Goal: Task Accomplishment & Management: Complete application form

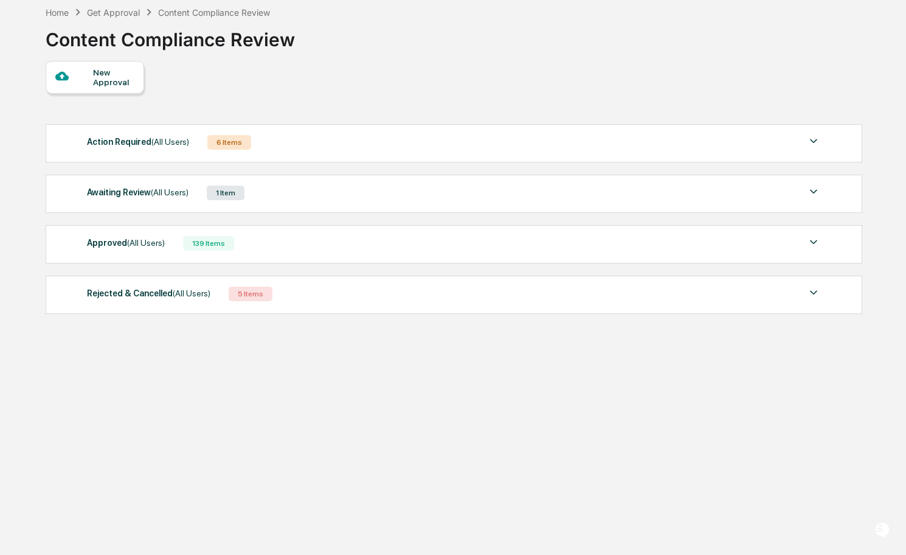
click at [207, 186] on div "1 Item" at bounding box center [226, 193] width 38 height 15
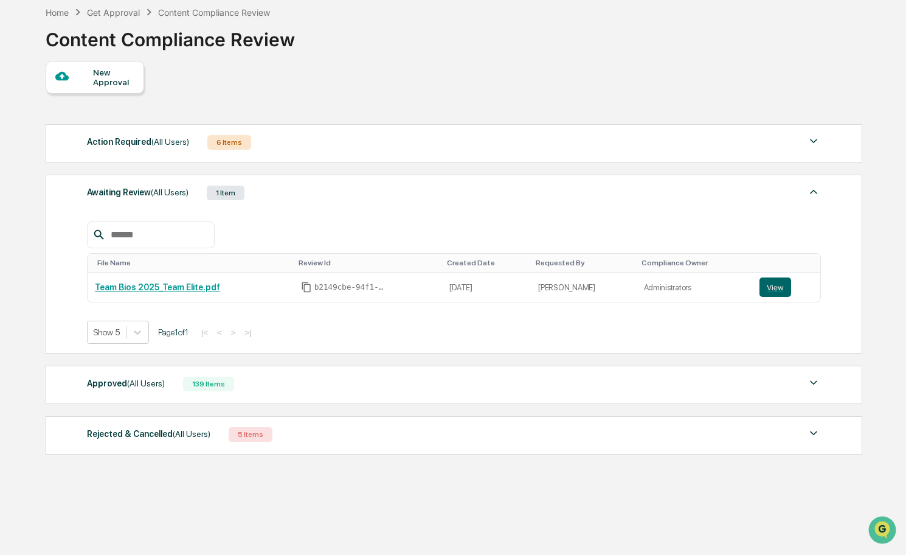
click at [209, 377] on div "139 Items" at bounding box center [208, 384] width 51 height 15
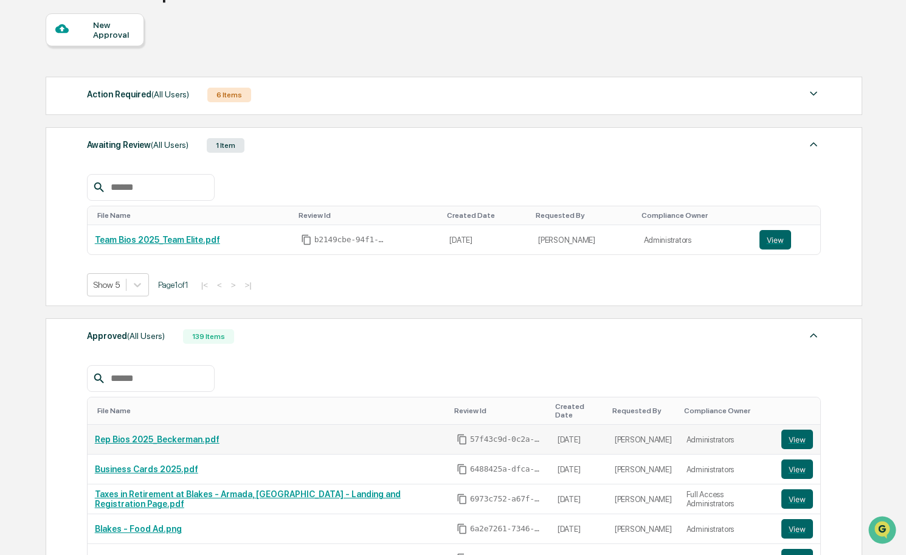
scroll to position [120, 0]
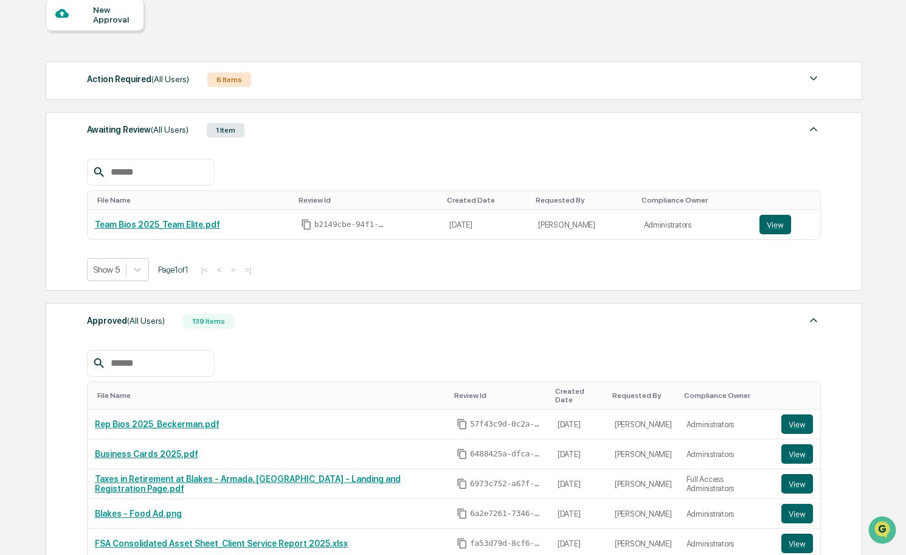
click at [190, 367] on input "text" at bounding box center [157, 363] width 103 height 16
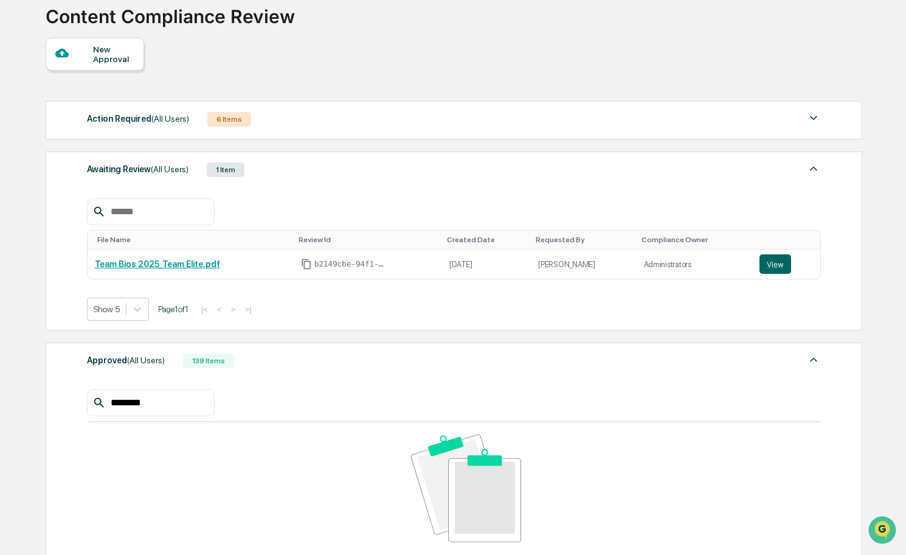
scroll to position [80, 0]
click at [223, 122] on div "6 Items" at bounding box center [229, 120] width 44 height 15
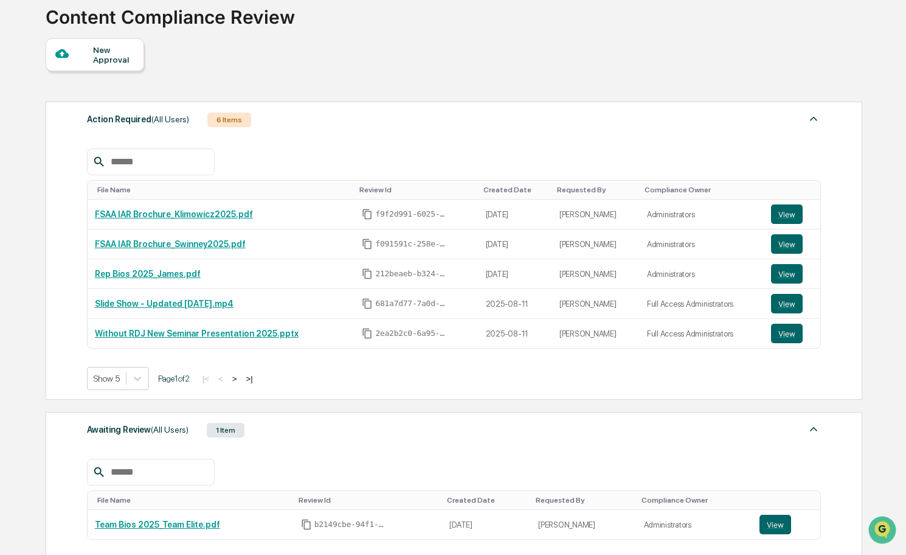
click at [240, 378] on button ">" at bounding box center [235, 379] width 12 height 10
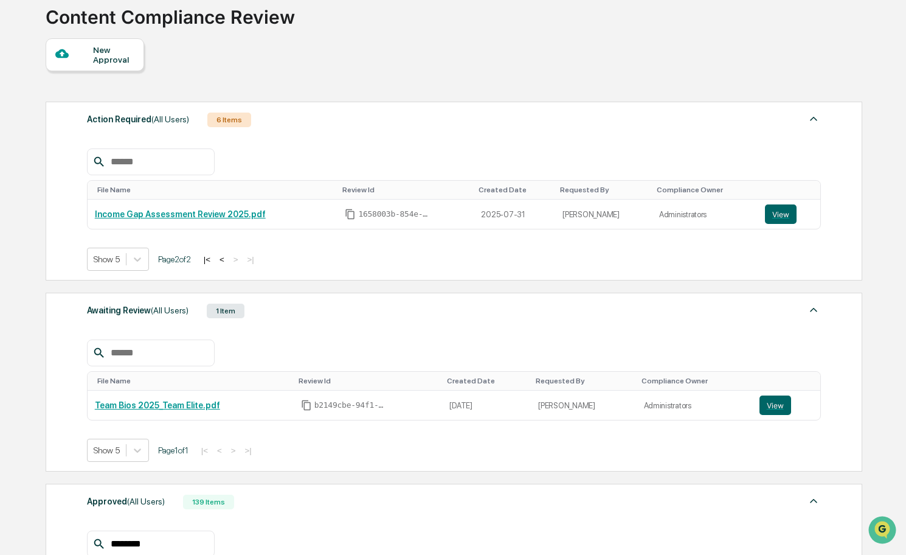
click at [209, 257] on button "|<" at bounding box center [207, 259] width 14 height 10
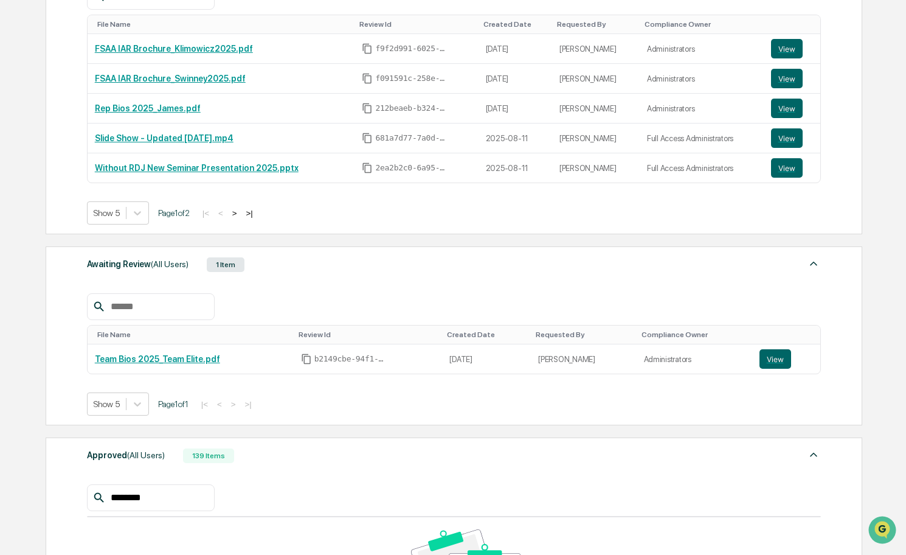
scroll to position [250, 0]
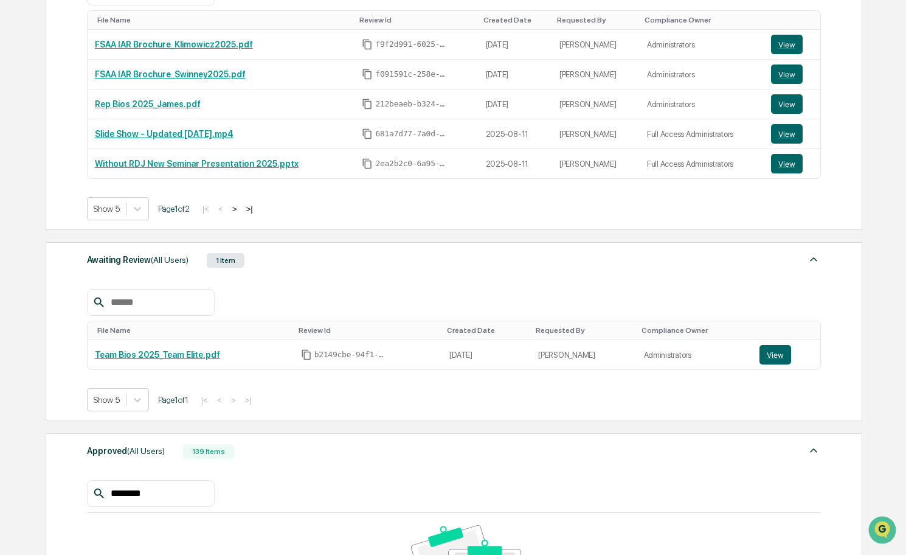
drag, startPoint x: 186, startPoint y: 496, endPoint x: 122, endPoint y: 496, distance: 63.9
click at [122, 496] on input "********" at bounding box center [157, 493] width 103 height 16
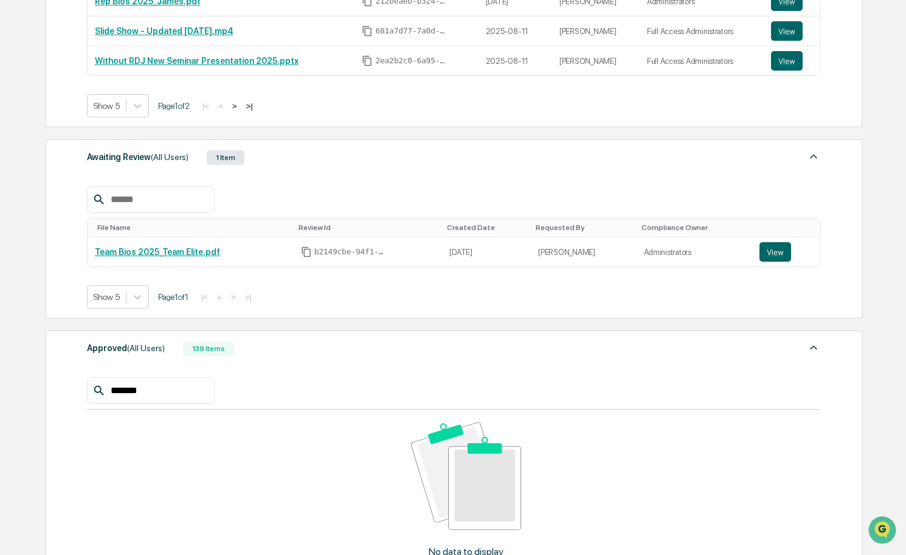
scroll to position [354, 0]
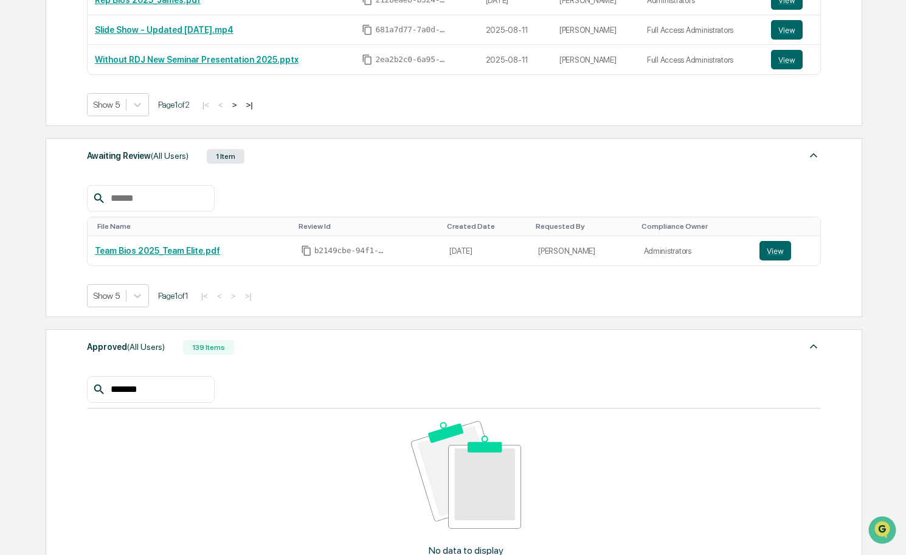
type input "*******"
drag, startPoint x: 165, startPoint y: 386, endPoint x: -36, endPoint y: 342, distance: 205.6
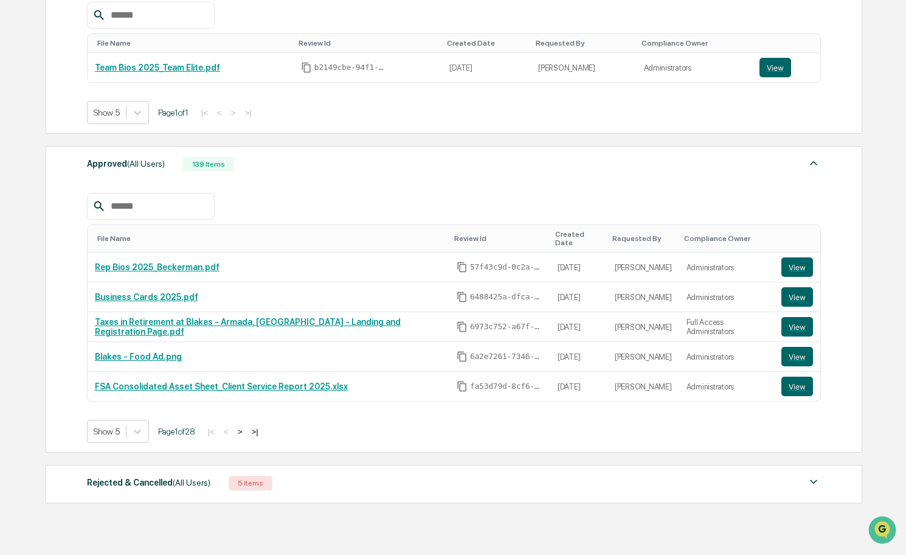
scroll to position [538, 0]
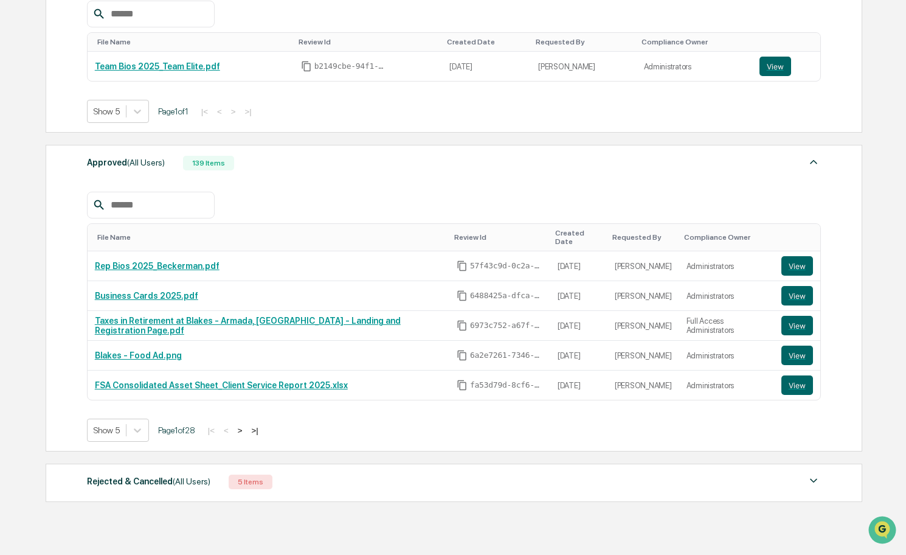
click at [245, 425] on button ">" at bounding box center [240, 430] width 12 height 10
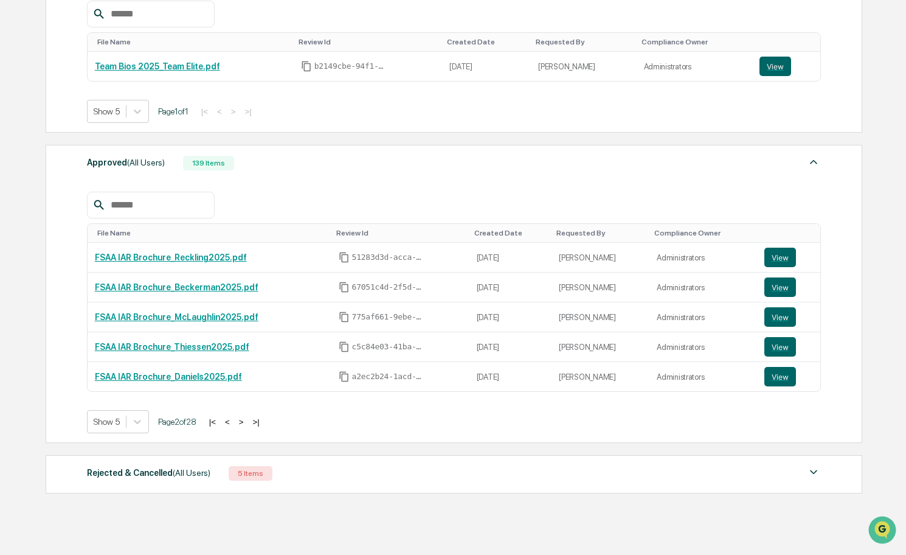
click at [245, 422] on button ">" at bounding box center [241, 422] width 12 height 10
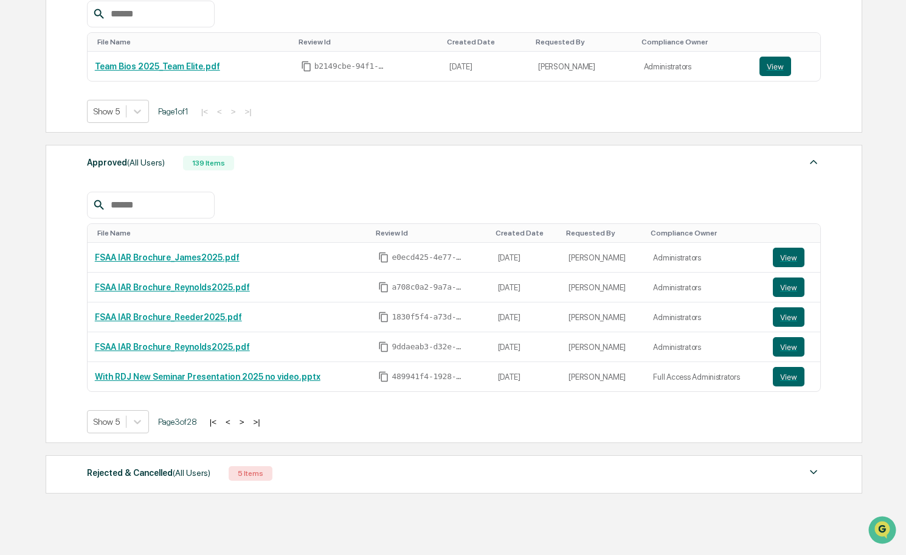
click at [245, 422] on button ">" at bounding box center [242, 422] width 12 height 10
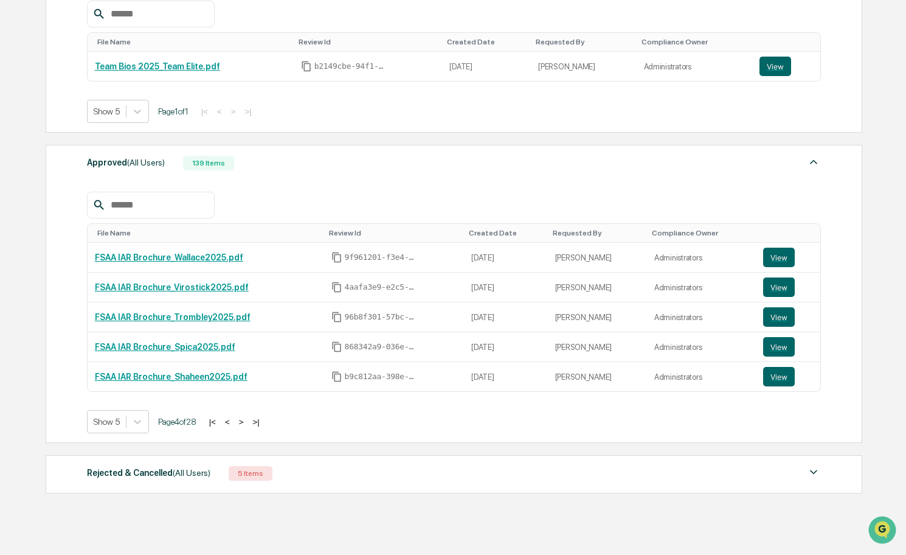
click at [151, 216] on div at bounding box center [151, 205] width 128 height 27
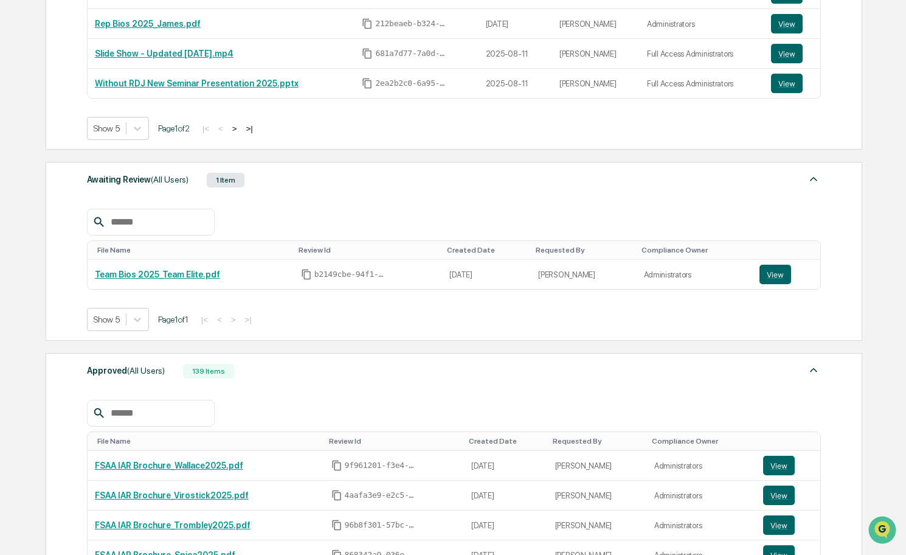
scroll to position [115, 0]
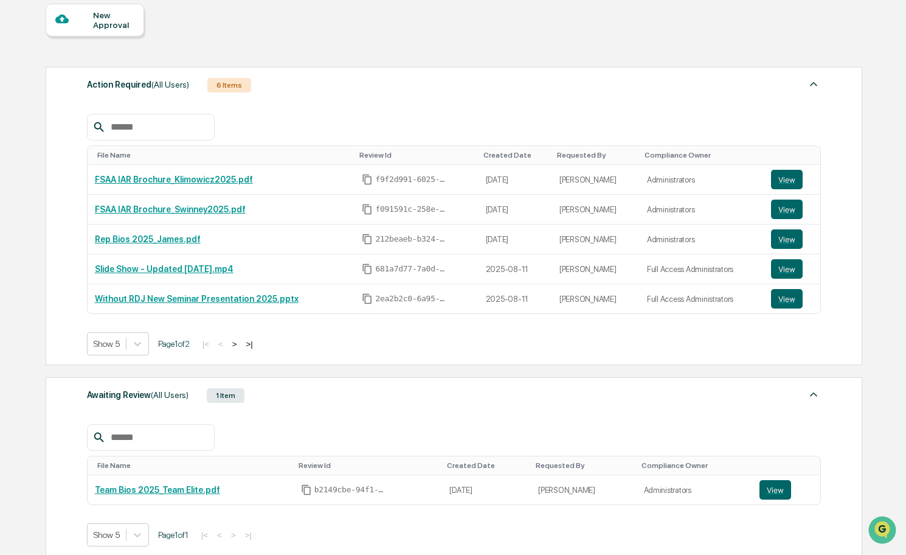
click at [237, 344] on button ">" at bounding box center [235, 344] width 12 height 10
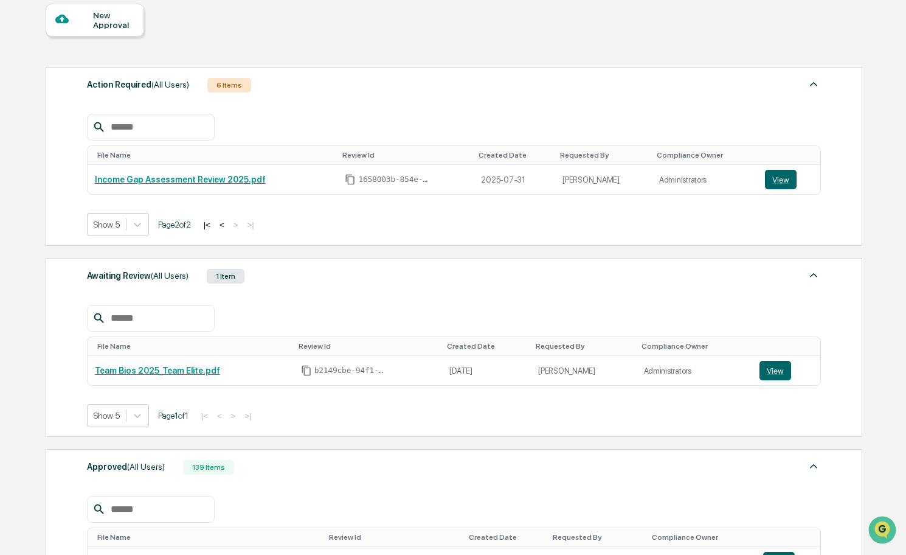
click at [120, 33] on div "New Approval" at bounding box center [95, 20] width 99 height 33
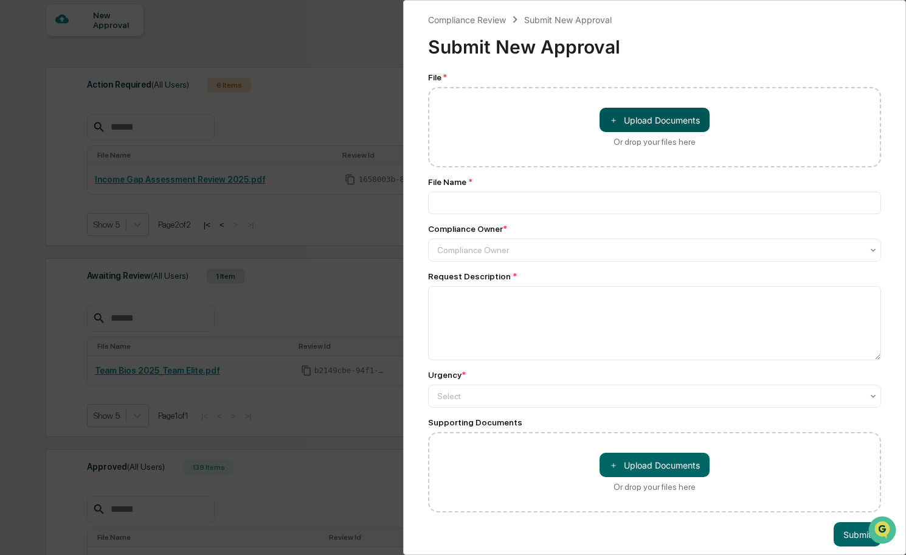
click at [689, 117] on button "＋ Upload Documents" at bounding box center [655, 120] width 110 height 24
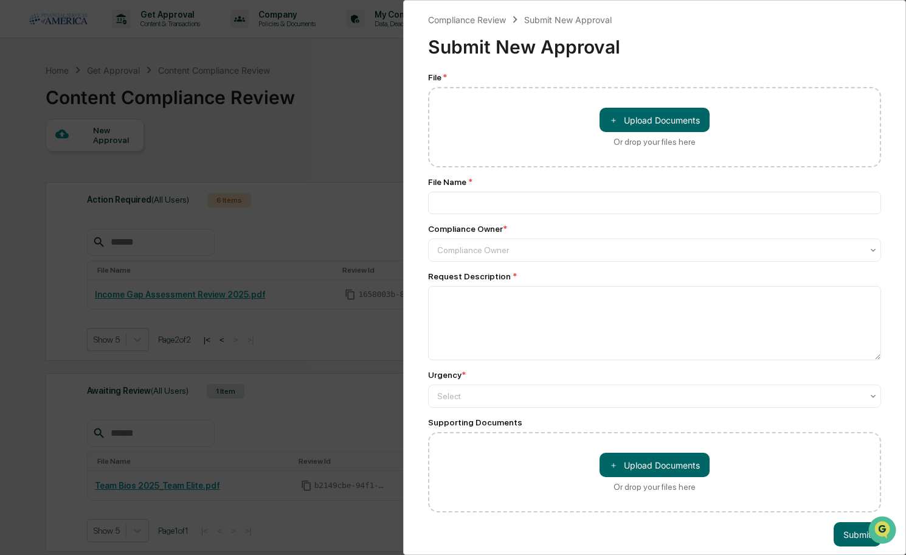
scroll to position [0, 0]
click at [353, 55] on div "Compliance Review Submit New Approval Submit New Approval File * ＋ Upload Docum…" at bounding box center [453, 277] width 906 height 555
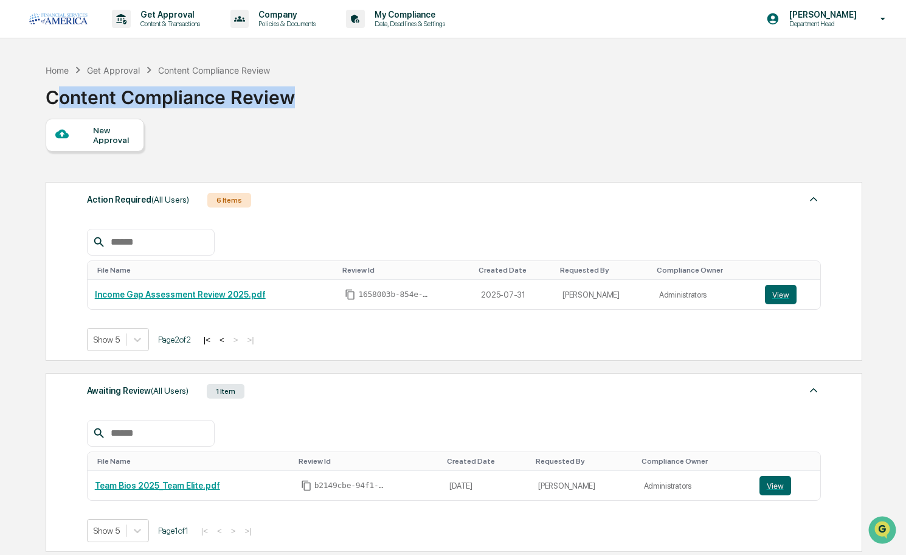
drag, startPoint x: 300, startPoint y: 99, endPoint x: 60, endPoint y: 105, distance: 239.8
click at [60, 105] on div "Home Get Approval Content Compliance Review Content Compliance Review" at bounding box center [454, 88] width 816 height 61
drag, startPoint x: 294, startPoint y: 94, endPoint x: 54, endPoint y: 105, distance: 240.6
click at [54, 105] on div "Home Get Approval Content Compliance Review Content Compliance Review" at bounding box center [454, 88] width 816 height 61
drag, startPoint x: 47, startPoint y: 94, endPoint x: 293, endPoint y: 100, distance: 245.3
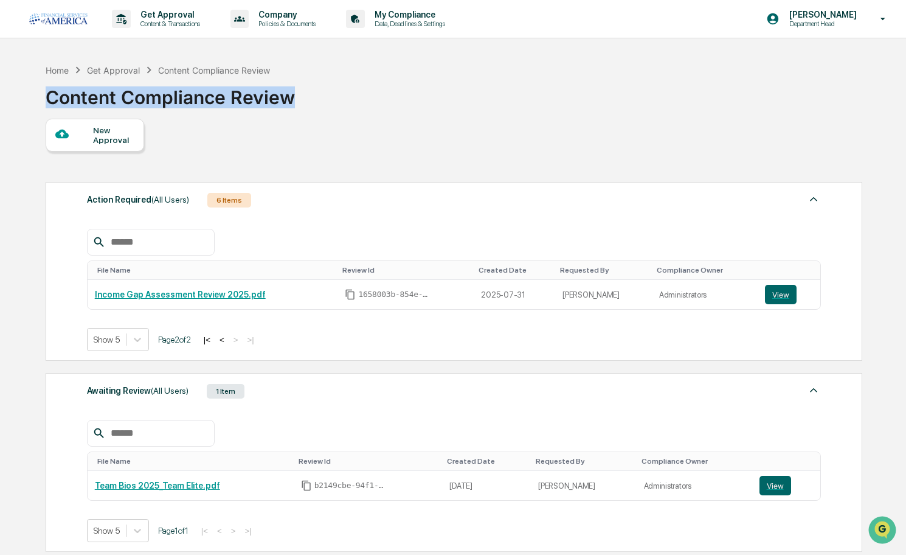
click at [293, 100] on div "Content Compliance Review" at bounding box center [170, 93] width 249 height 32
click at [615, 117] on div "Home Get Approval Content Compliance Review Content Compliance Review" at bounding box center [454, 88] width 816 height 61
click at [492, 113] on div "Home Get Approval Content Compliance Review Content Compliance Review" at bounding box center [454, 88] width 816 height 61
drag, startPoint x: 290, startPoint y: 96, endPoint x: 239, endPoint y: 97, distance: 51.1
click at [239, 97] on div "Content Compliance Review" at bounding box center [170, 93] width 249 height 32
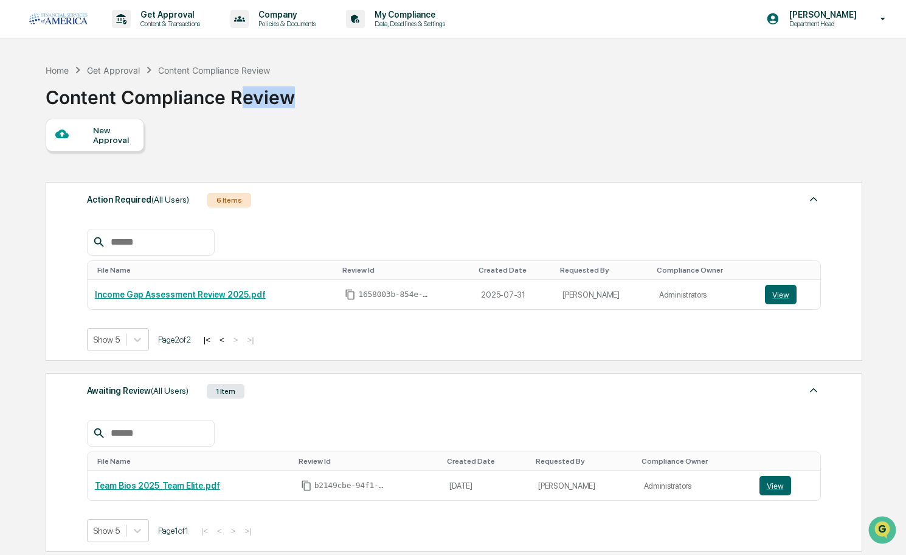
click at [275, 94] on div "Content Compliance Review" at bounding box center [170, 93] width 249 height 32
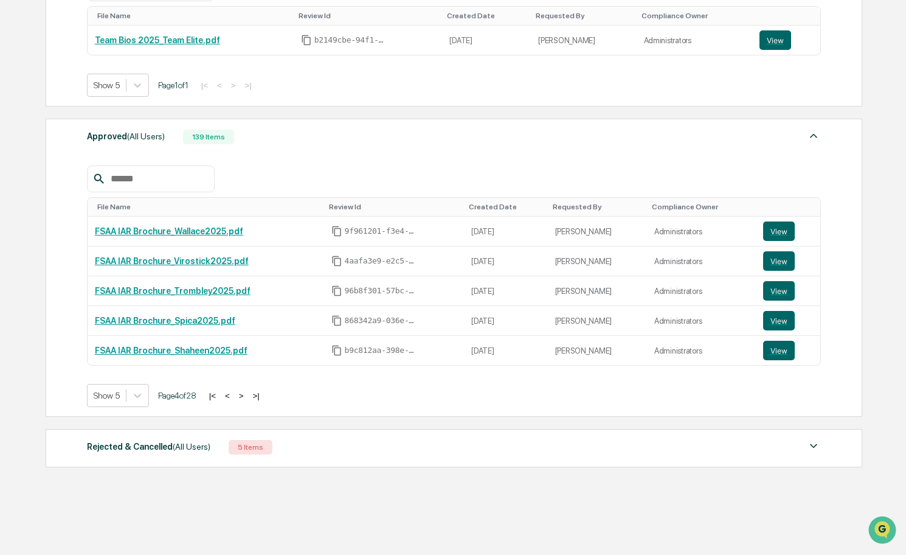
scroll to position [458, 0]
click at [234, 391] on button "<" at bounding box center [227, 396] width 12 height 10
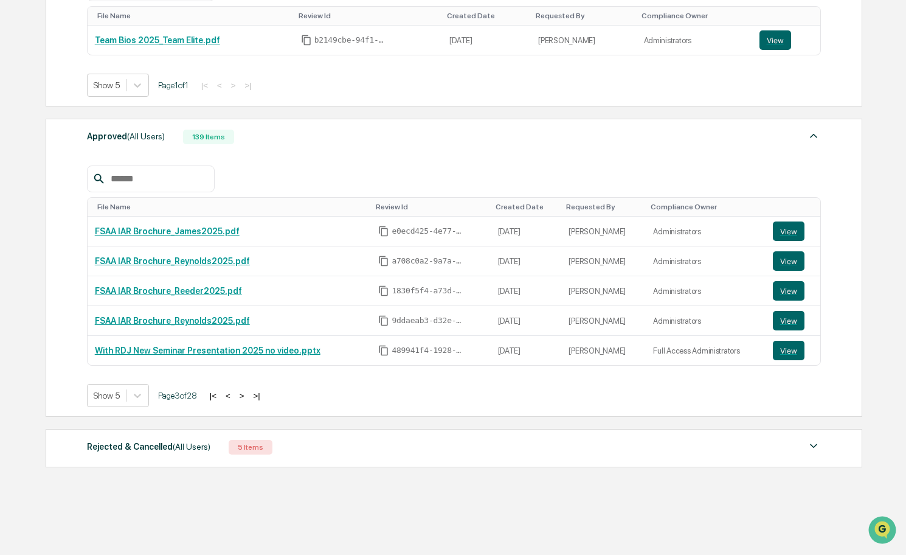
click at [247, 391] on button ">" at bounding box center [242, 396] width 12 height 10
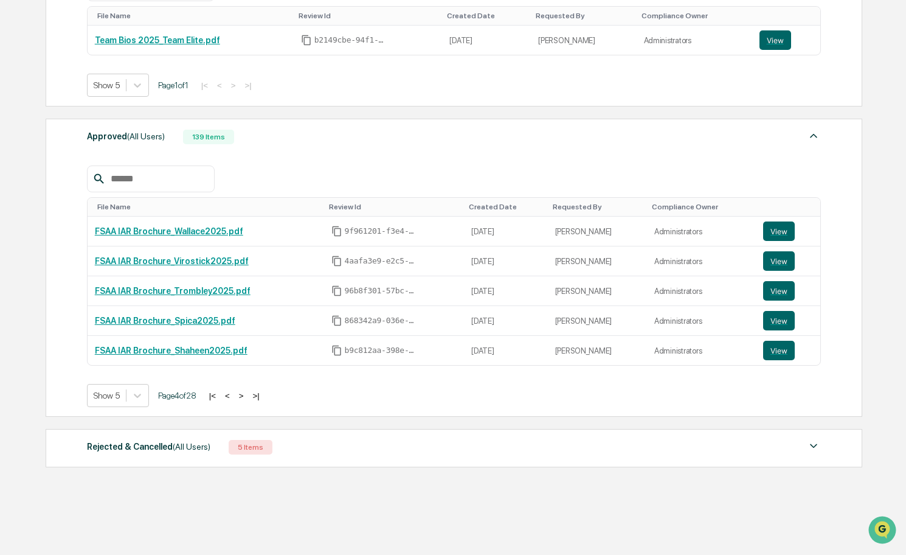
click at [247, 391] on button ">" at bounding box center [241, 396] width 12 height 10
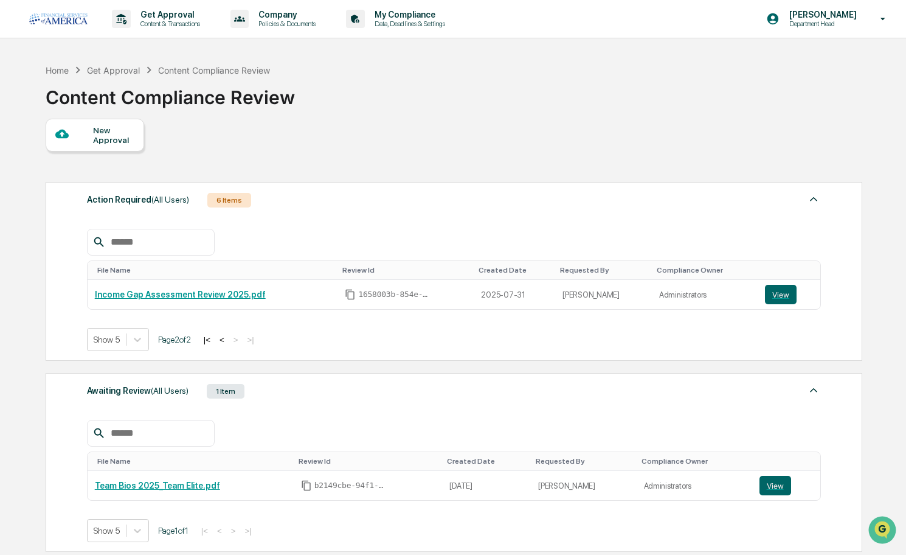
scroll to position [0, 0]
click at [227, 340] on button "<" at bounding box center [222, 340] width 12 height 10
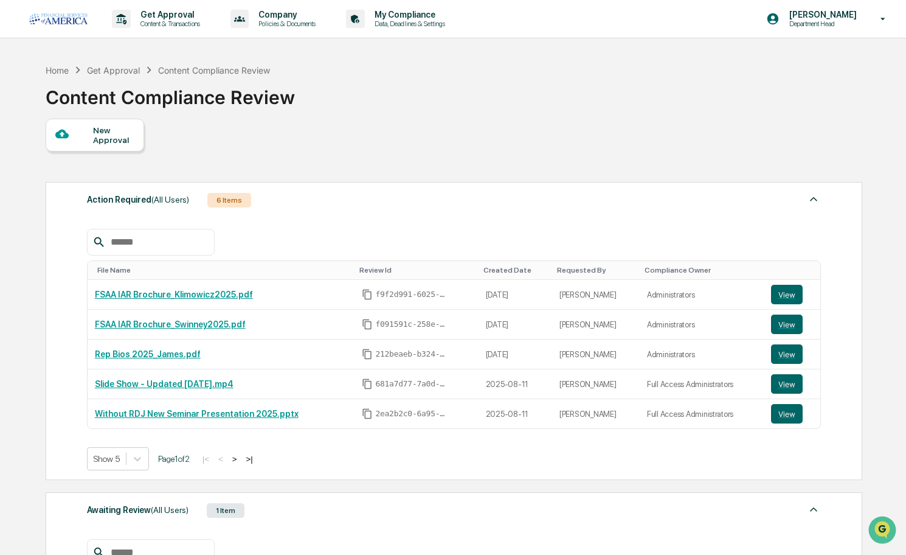
click at [122, 147] on div "New Approval" at bounding box center [95, 135] width 99 height 33
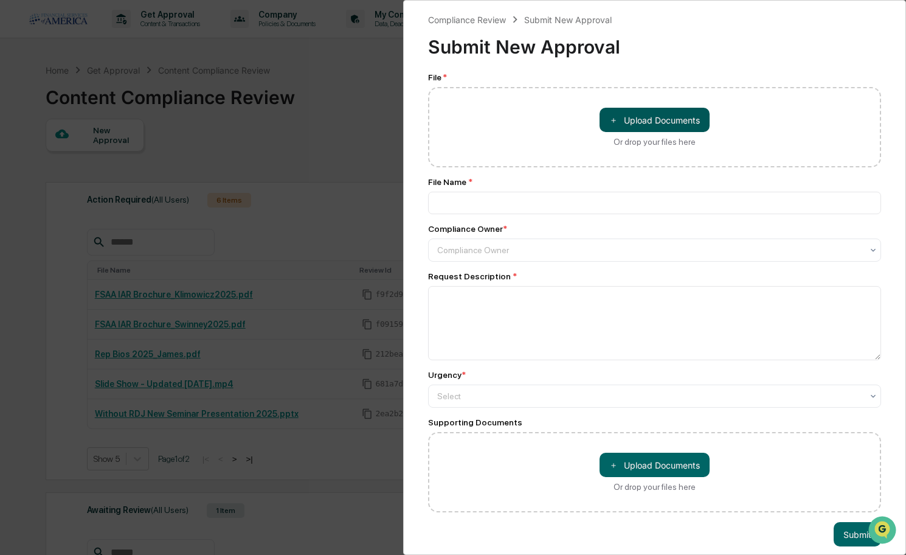
click at [660, 124] on button "＋ Upload Documents" at bounding box center [655, 120] width 110 height 24
type input "**********"
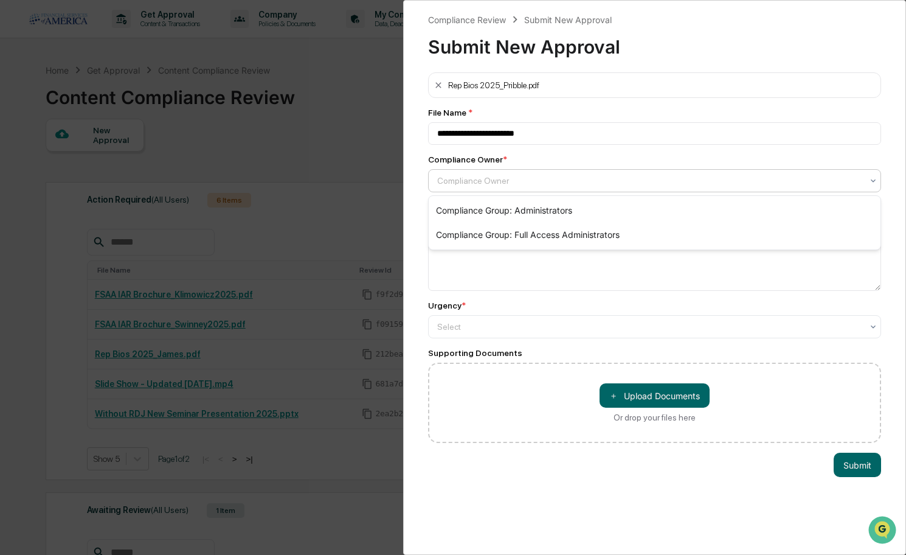
click at [484, 177] on div "Compliance Owner" at bounding box center [649, 181] width 425 height 10
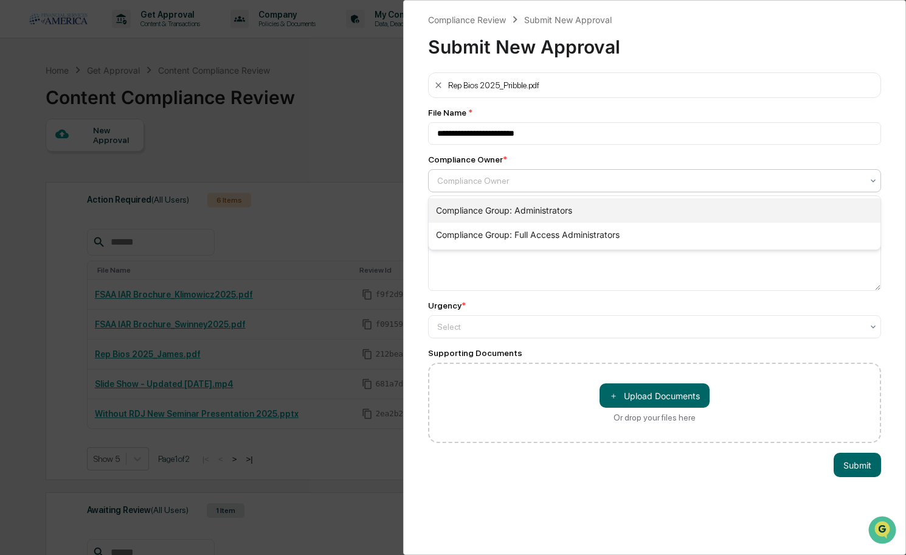
click at [462, 212] on div "Compliance Group: Administrators" at bounding box center [655, 210] width 452 height 24
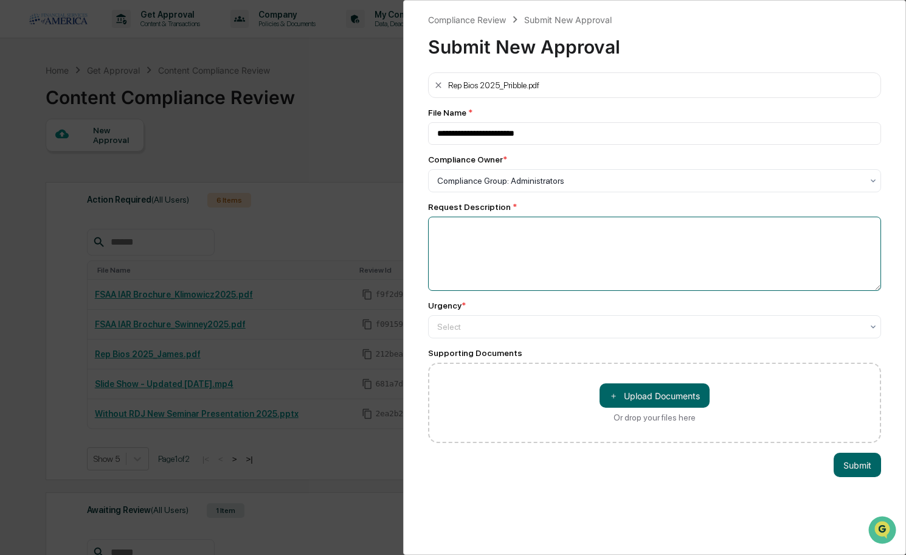
click at [461, 242] on textarea at bounding box center [654, 254] width 453 height 74
type textarea "*******"
click at [451, 323] on div "Select" at bounding box center [649, 327] width 425 height 10
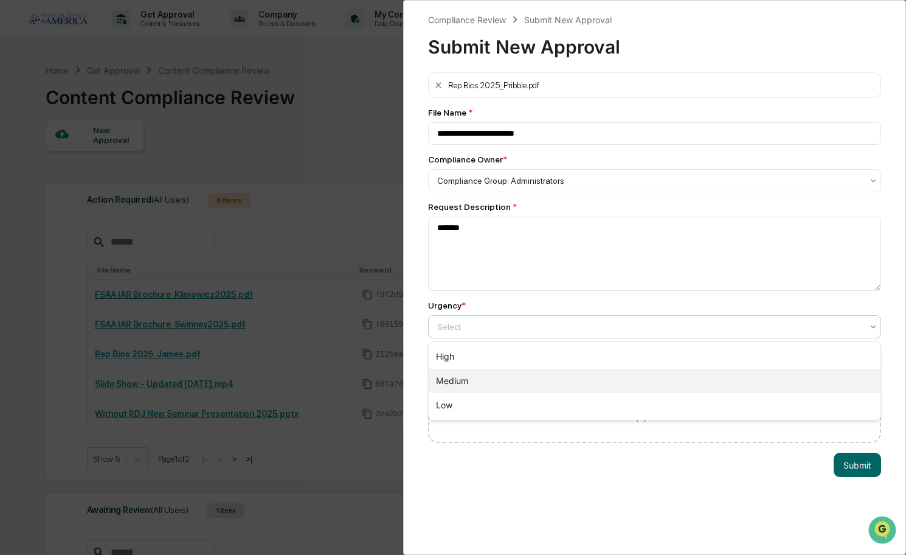
click at [458, 376] on div "Medium" at bounding box center [655, 381] width 452 height 24
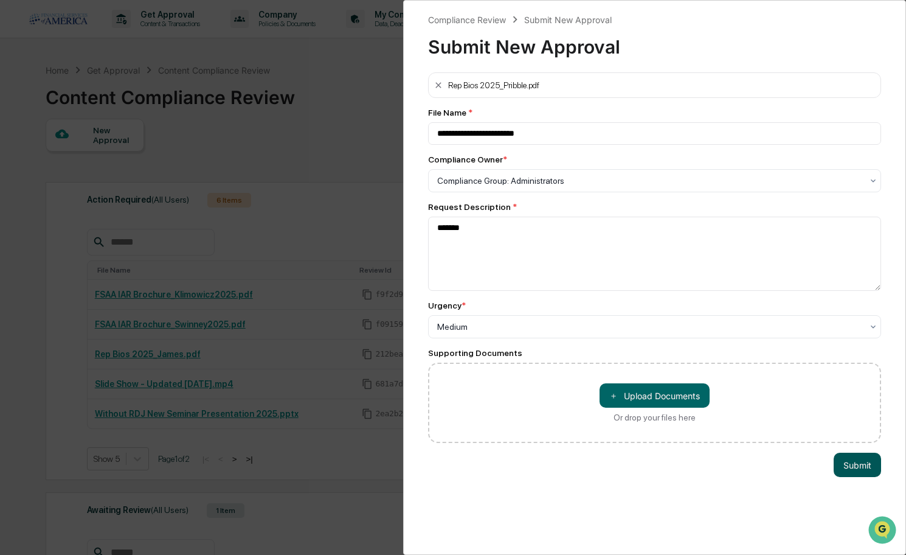
click at [849, 465] on button "Submit" at bounding box center [857, 465] width 47 height 24
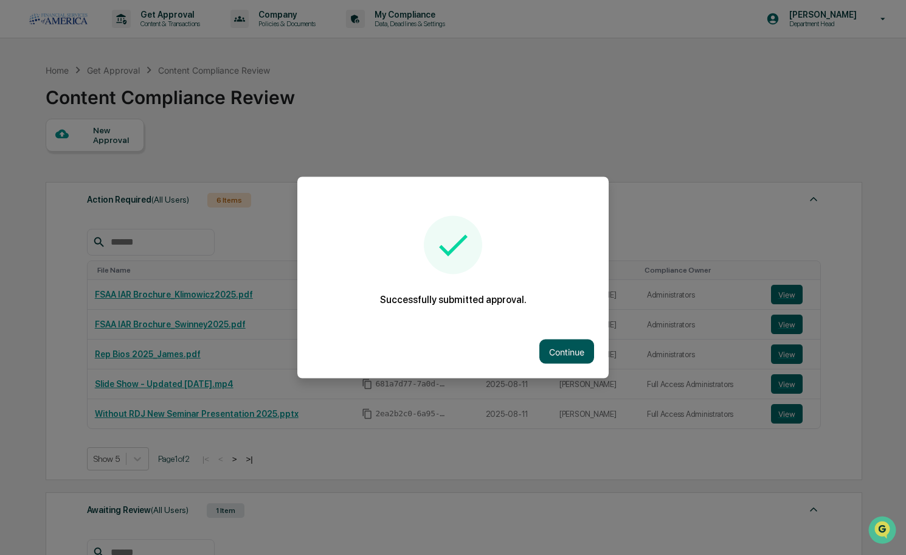
click at [585, 350] on button "Continue" at bounding box center [567, 351] width 55 height 24
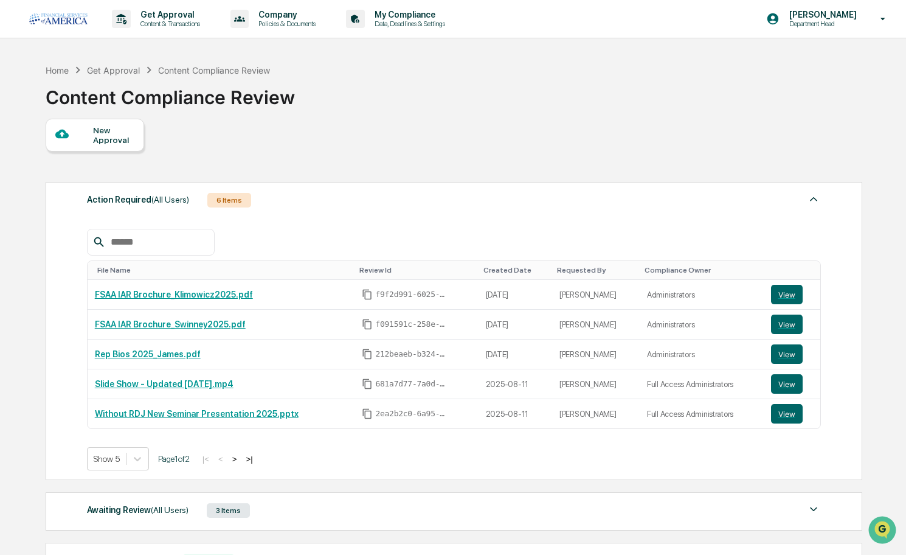
click at [228, 513] on div "3 Items" at bounding box center [228, 510] width 43 height 15
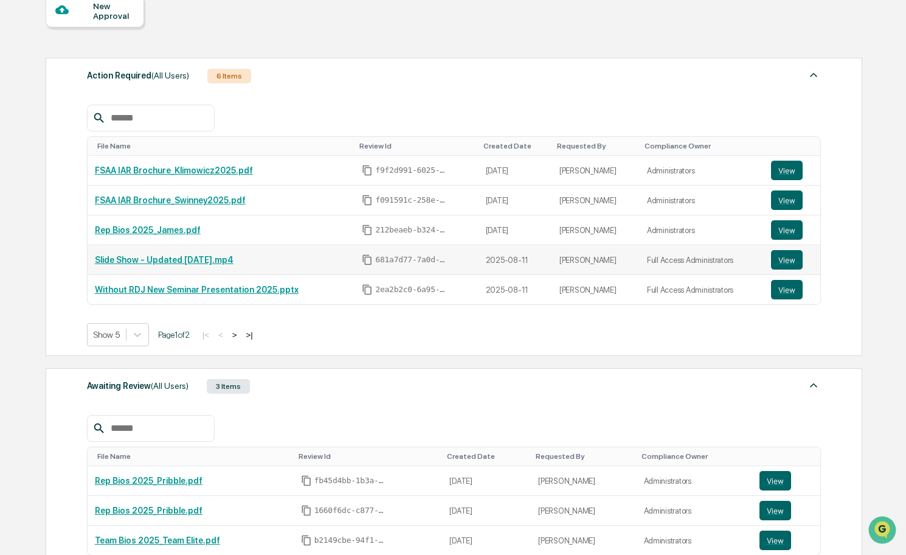
scroll to position [126, 0]
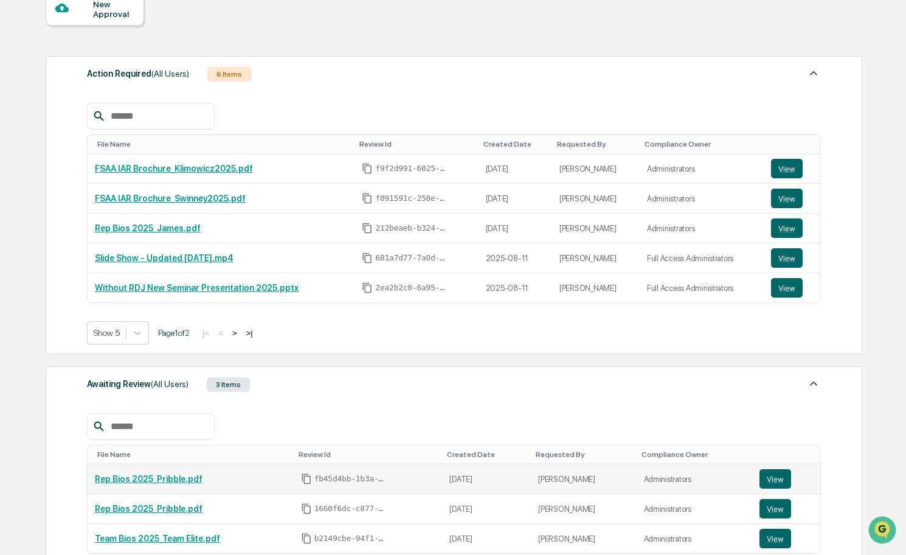
click at [753, 476] on td "View" at bounding box center [787, 479] width 68 height 30
click at [763, 478] on button "View" at bounding box center [776, 478] width 32 height 19
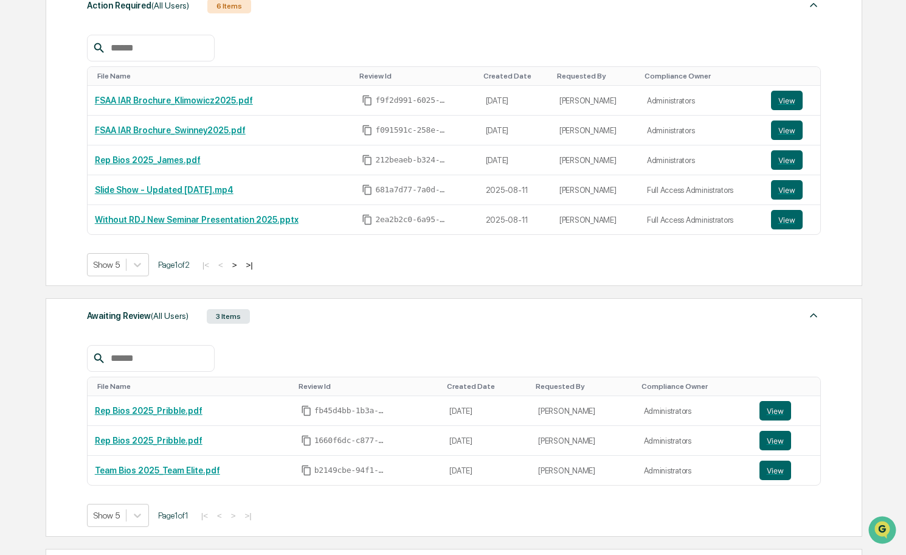
scroll to position [195, 0]
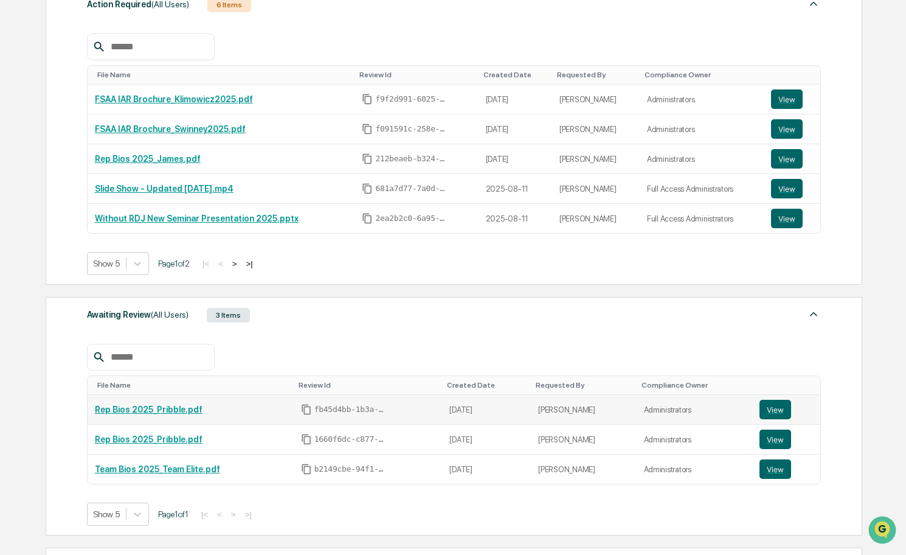
click at [531, 411] on td "[DATE]" at bounding box center [486, 410] width 89 height 30
click at [184, 410] on link "Rep Bios 2025_Pribble.pdf" at bounding box center [149, 410] width 108 height 10
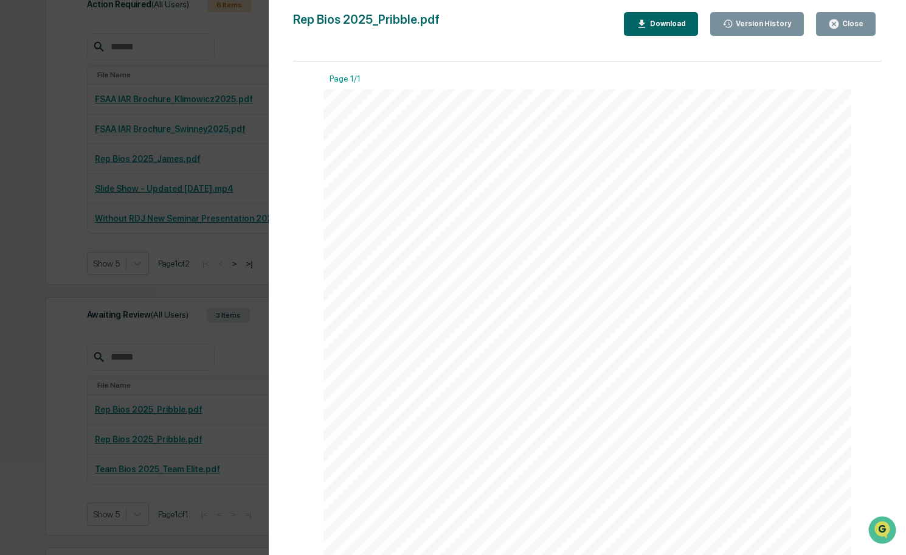
click at [855, 29] on div "Close" at bounding box center [846, 24] width 35 height 12
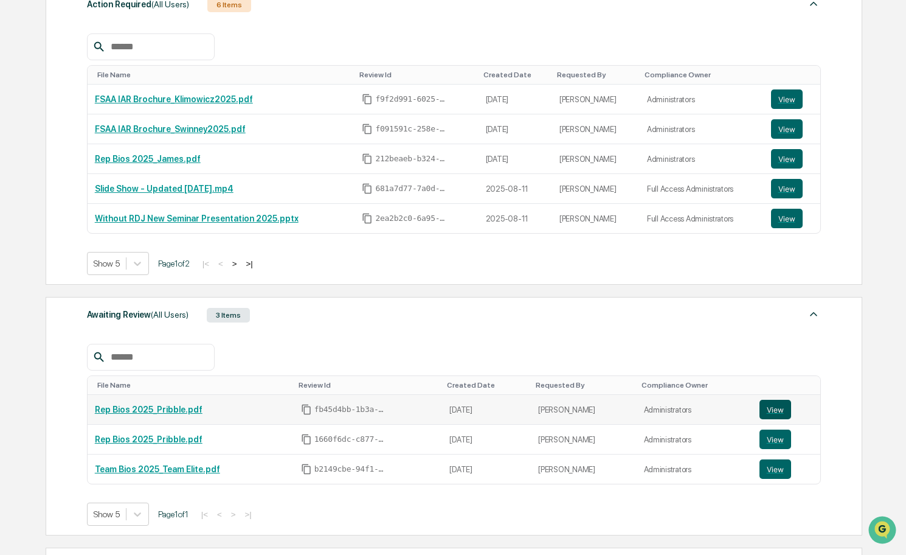
click at [775, 411] on button "View" at bounding box center [776, 409] width 32 height 19
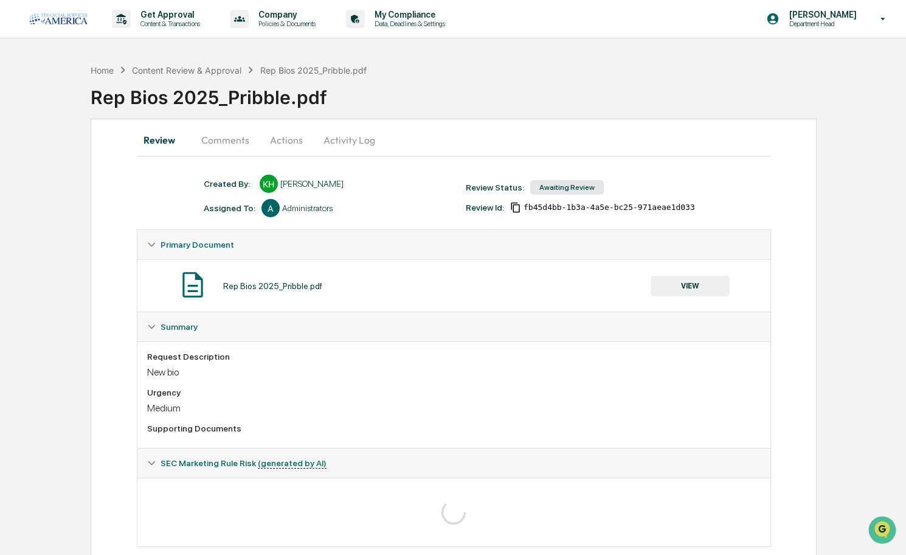
click at [282, 138] on button "Actions" at bounding box center [286, 139] width 55 height 29
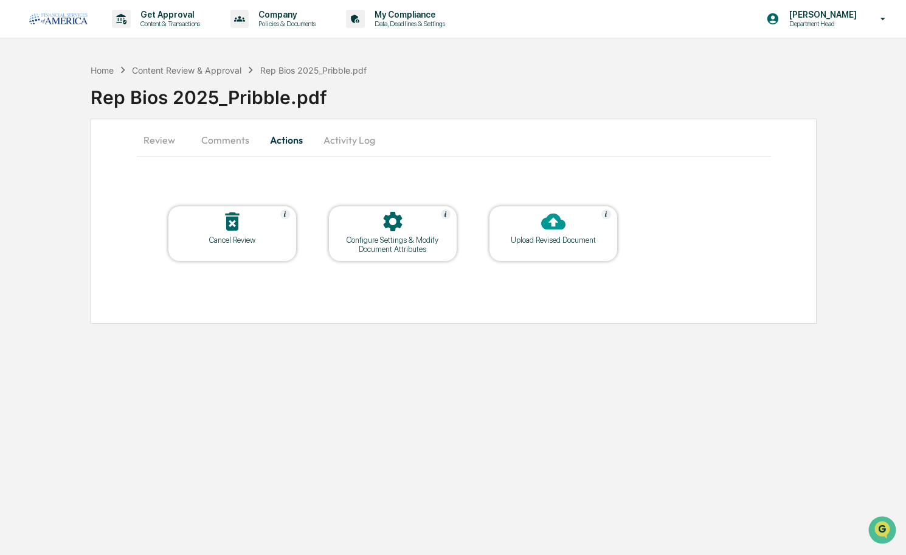
click at [249, 238] on div "Cancel Review" at bounding box center [233, 239] width 110 height 9
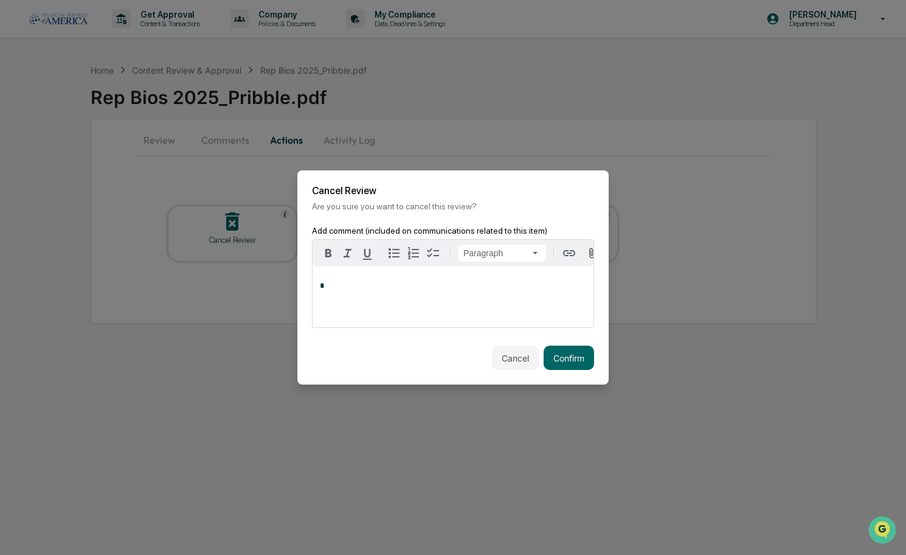
click at [381, 285] on p "*" at bounding box center [453, 286] width 266 height 9
drag, startPoint x: 418, startPoint y: 284, endPoint x: 215, endPoint y: 284, distance: 203.2
click at [215, 284] on body "**********" at bounding box center [453, 277] width 906 height 555
copy span "**********"
click at [568, 369] on button "Confirm" at bounding box center [569, 358] width 50 height 24
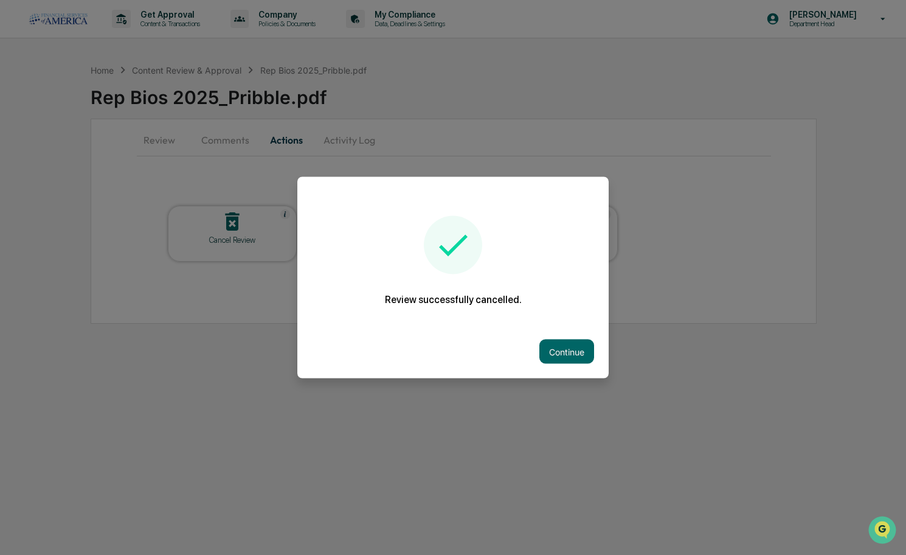
click at [574, 358] on button "Continue" at bounding box center [567, 351] width 55 height 24
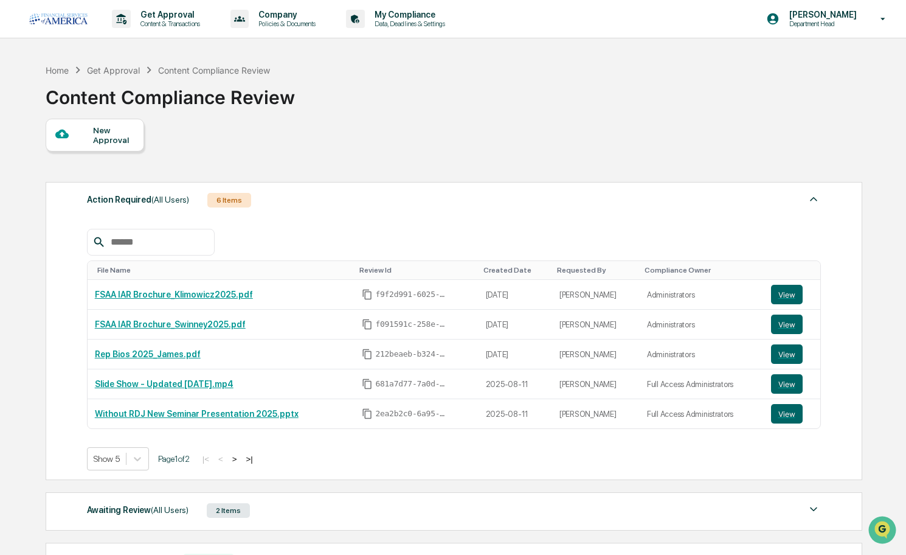
click at [121, 127] on div "New Approval" at bounding box center [113, 134] width 41 height 19
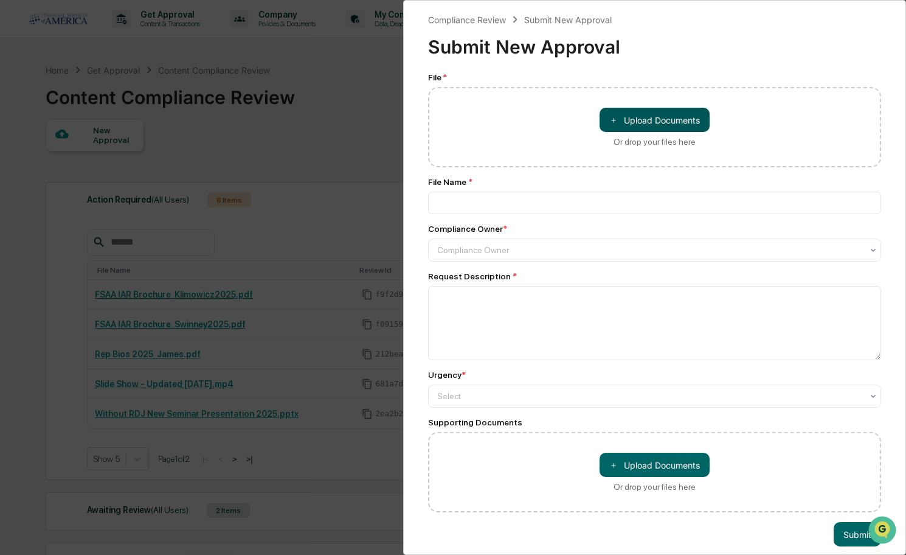
click at [632, 118] on button "＋ Upload Documents" at bounding box center [655, 120] width 110 height 24
type input "**********"
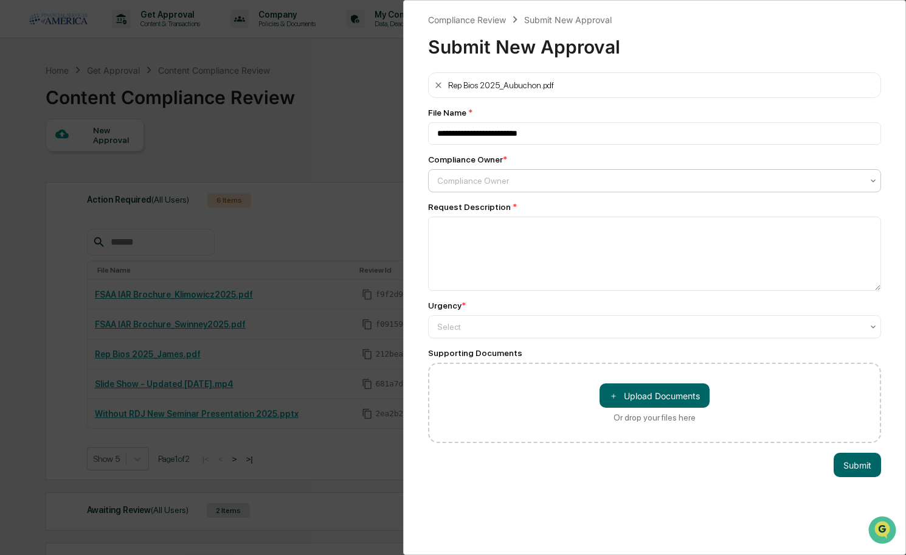
click at [451, 183] on div "Compliance Owner" at bounding box center [649, 181] width 425 height 10
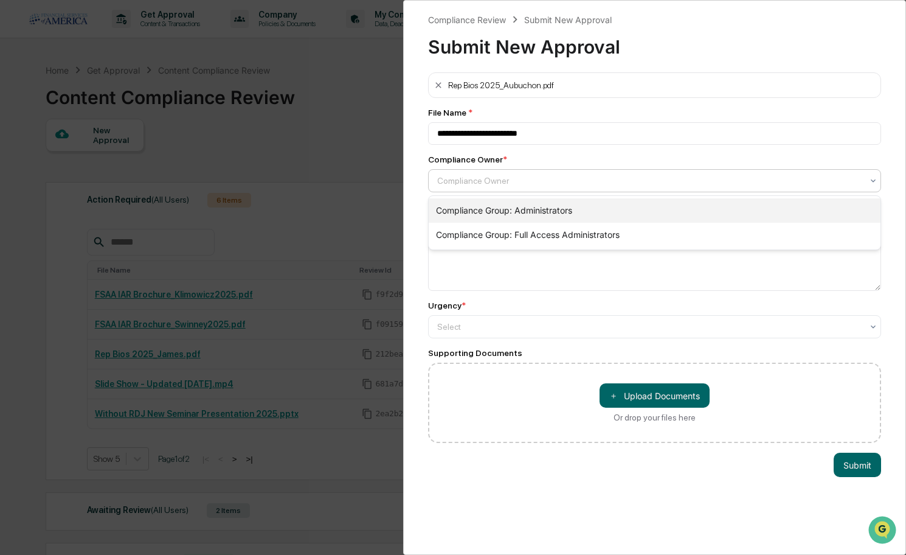
click at [467, 216] on div "Compliance Group: Administrators" at bounding box center [655, 210] width 452 height 24
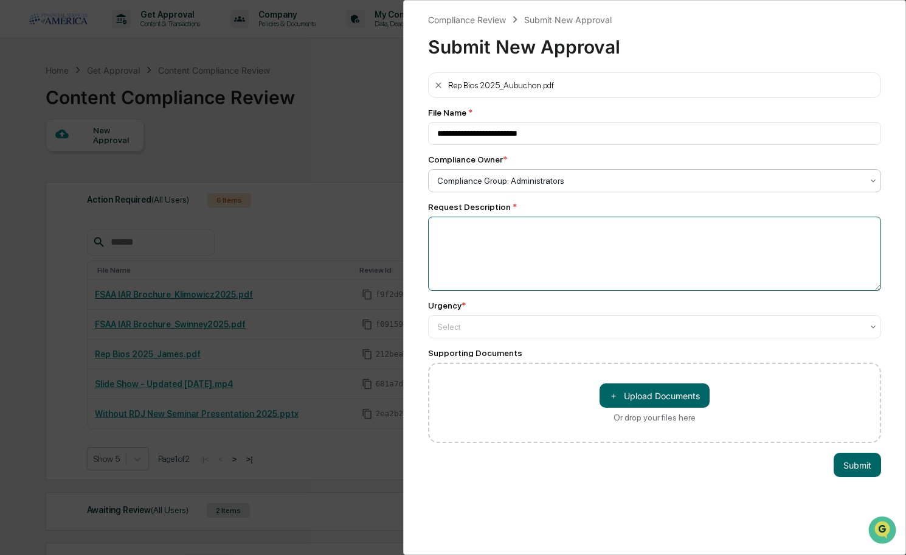
click at [467, 244] on textarea at bounding box center [654, 254] width 453 height 74
type textarea "*******"
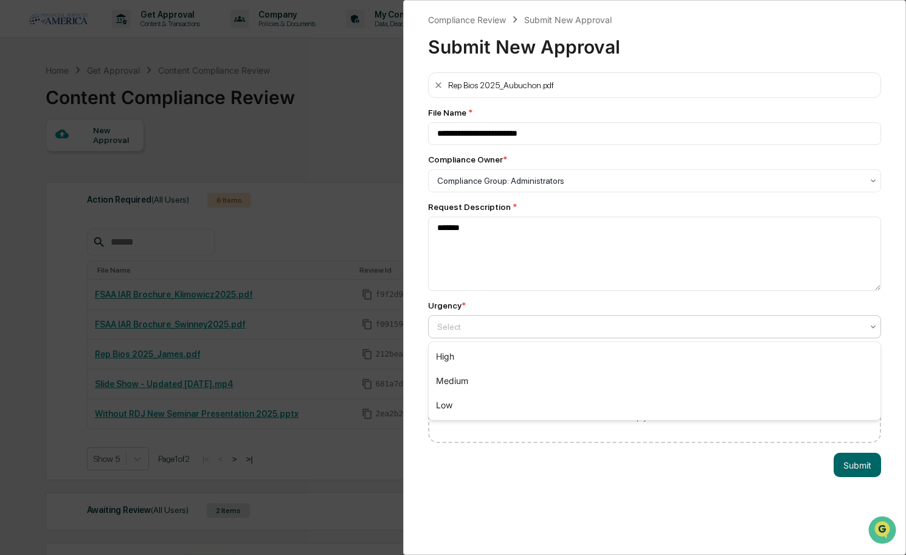
click at [527, 336] on div "Select" at bounding box center [654, 326] width 453 height 23
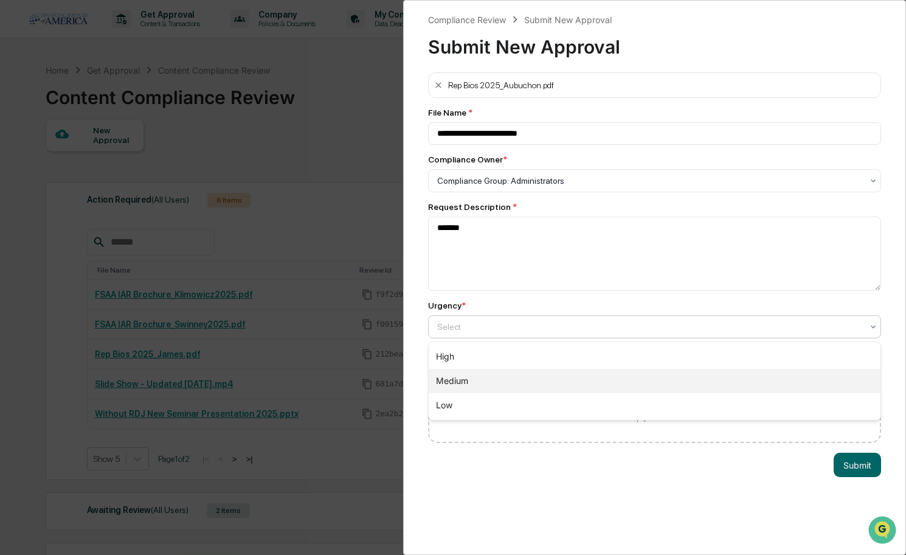
click at [504, 380] on div "Medium" at bounding box center [655, 381] width 452 height 24
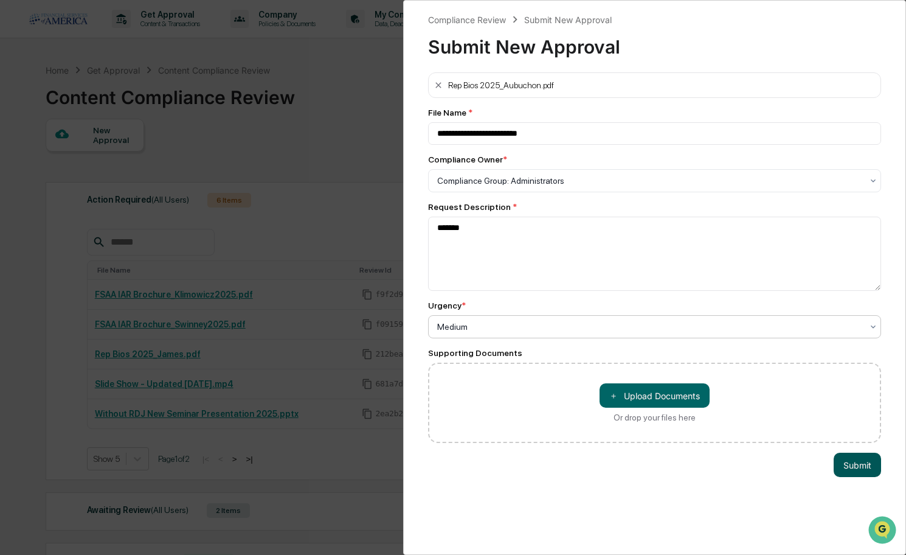
click at [868, 465] on button "Submit" at bounding box center [857, 465] width 47 height 24
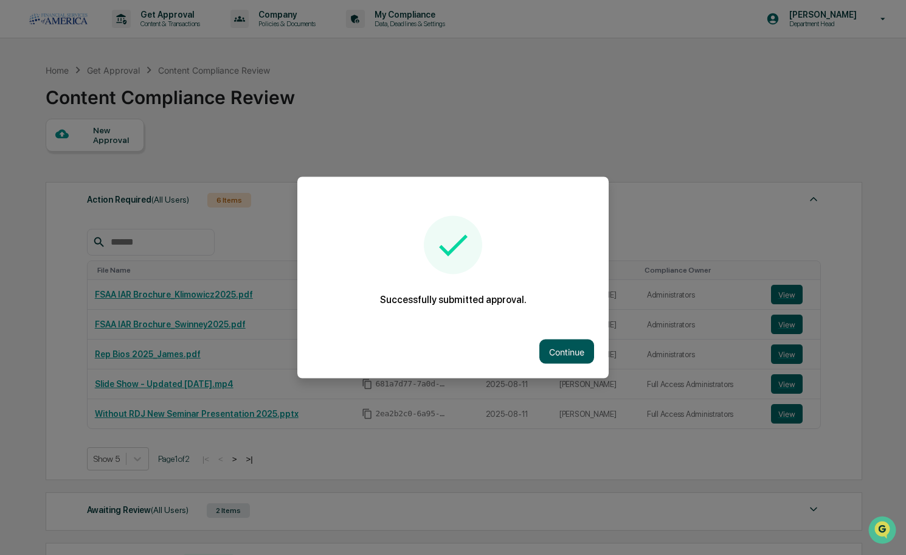
click at [571, 354] on button "Continue" at bounding box center [567, 351] width 55 height 24
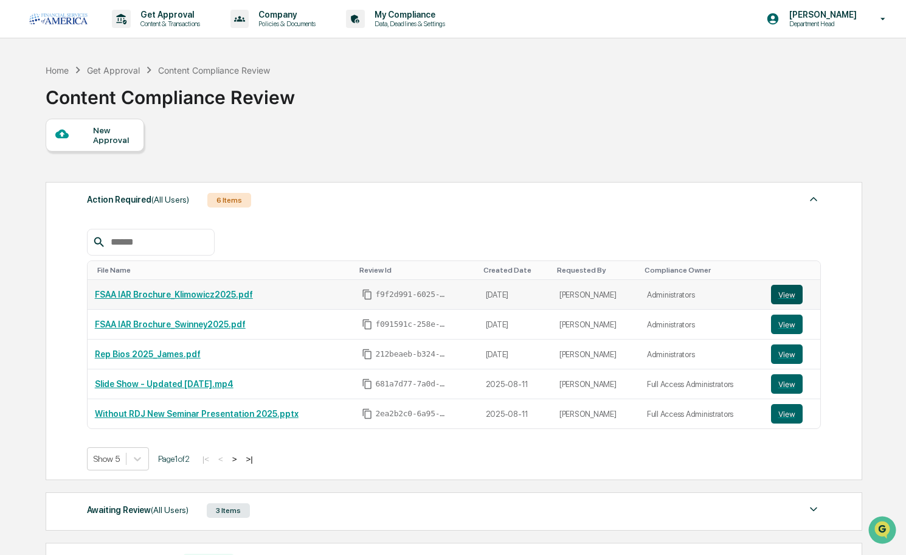
click at [776, 298] on button "View" at bounding box center [787, 294] width 32 height 19
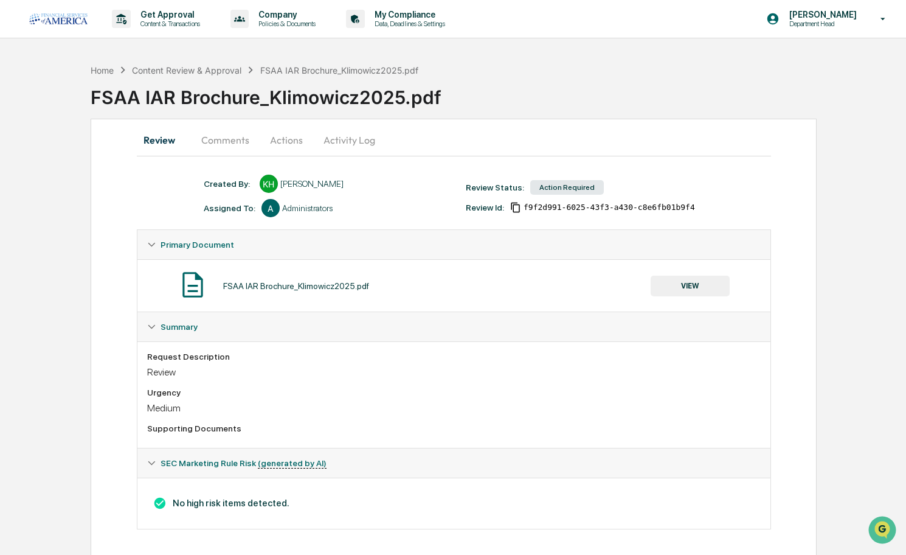
click at [237, 138] on button "Comments" at bounding box center [226, 139] width 68 height 29
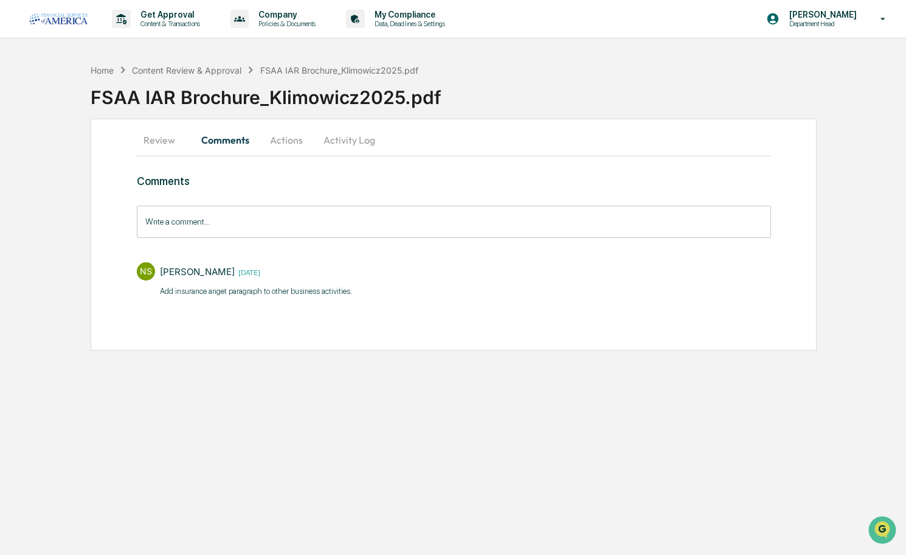
click at [290, 144] on button "Actions" at bounding box center [286, 139] width 55 height 29
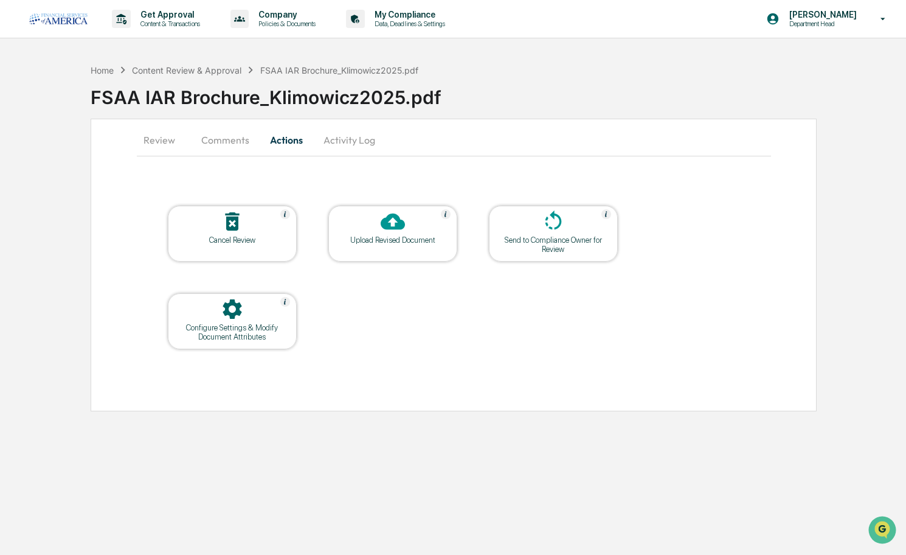
click at [367, 239] on div "Upload Revised Document" at bounding box center [393, 239] width 110 height 9
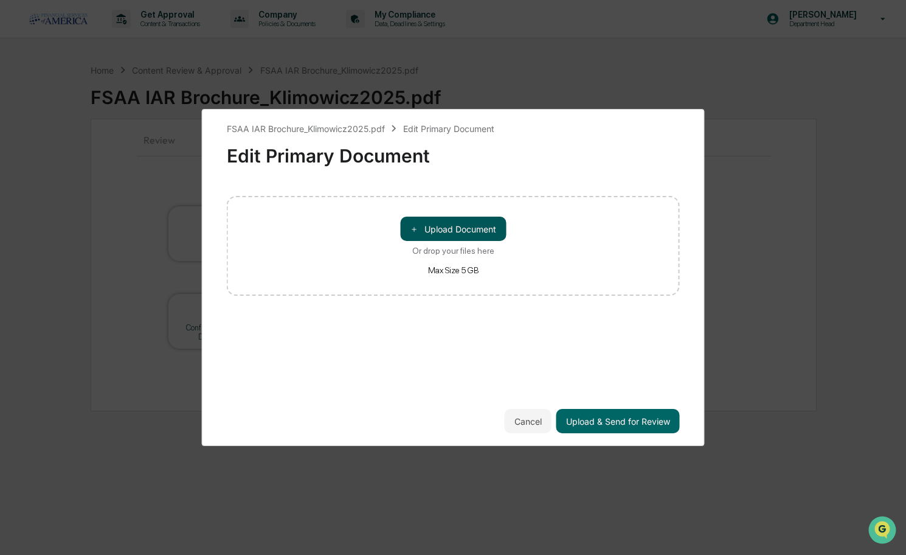
click at [434, 226] on button "＋ Upload Document" at bounding box center [453, 229] width 106 height 24
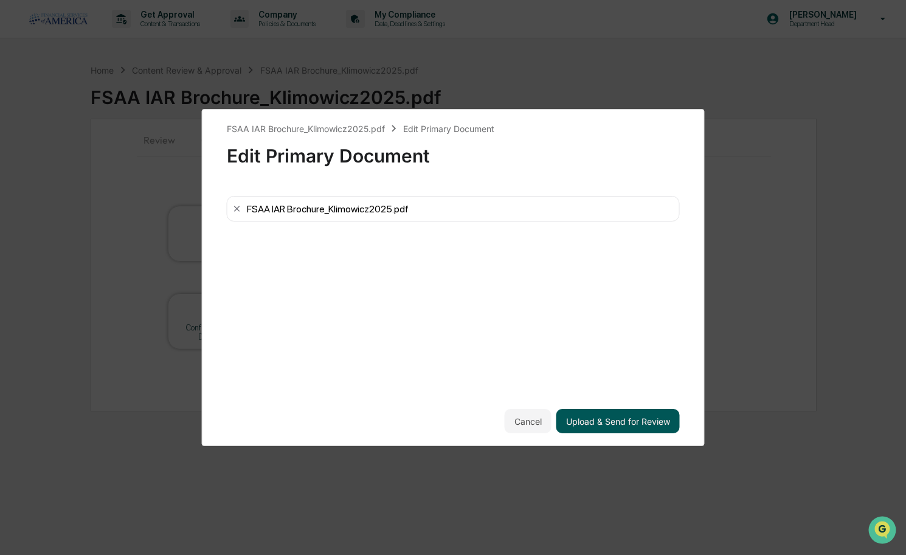
click at [574, 414] on button "Upload & Send for Review" at bounding box center [619, 421] width 124 height 24
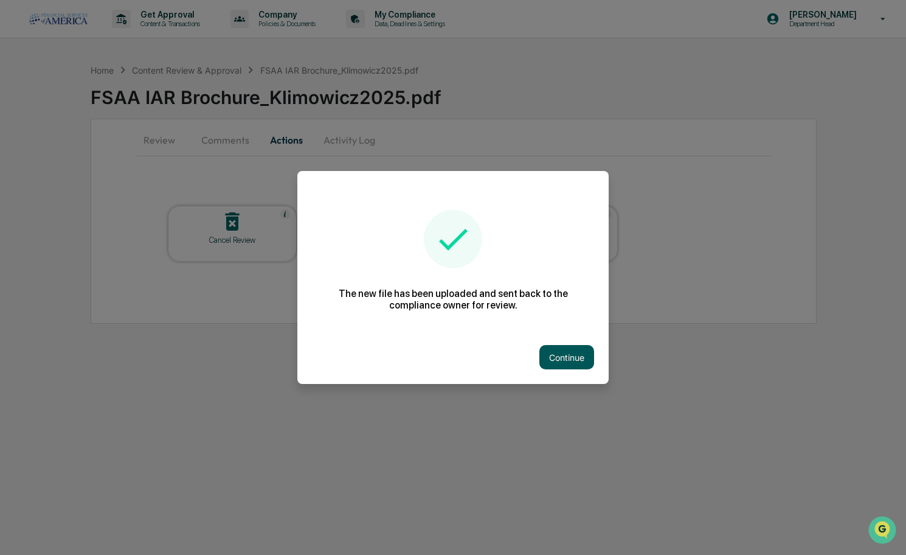
click at [554, 357] on button "Continue" at bounding box center [567, 357] width 55 height 24
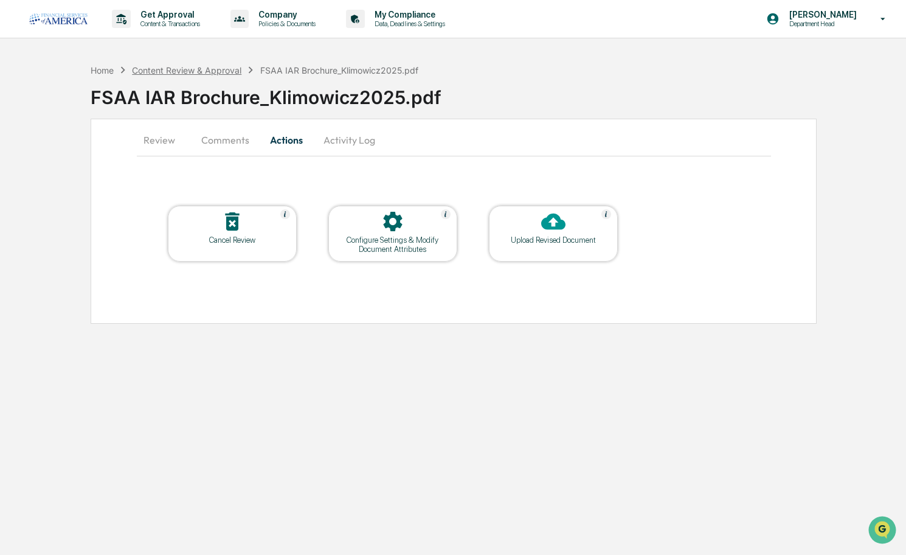
click at [194, 72] on div "Content Review & Approval" at bounding box center [187, 70] width 110 height 10
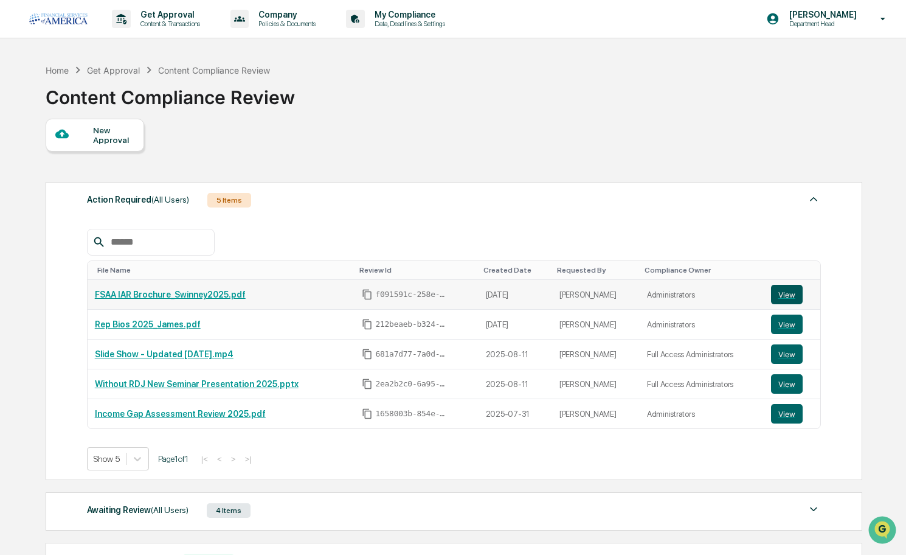
click at [777, 294] on button "View" at bounding box center [787, 294] width 32 height 19
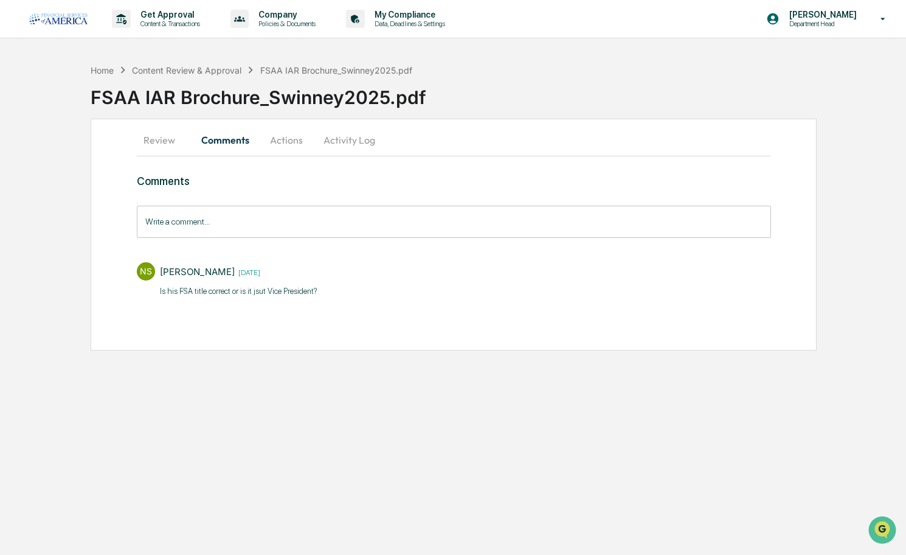
click at [249, 229] on input "Write a comment..." at bounding box center [454, 222] width 635 height 32
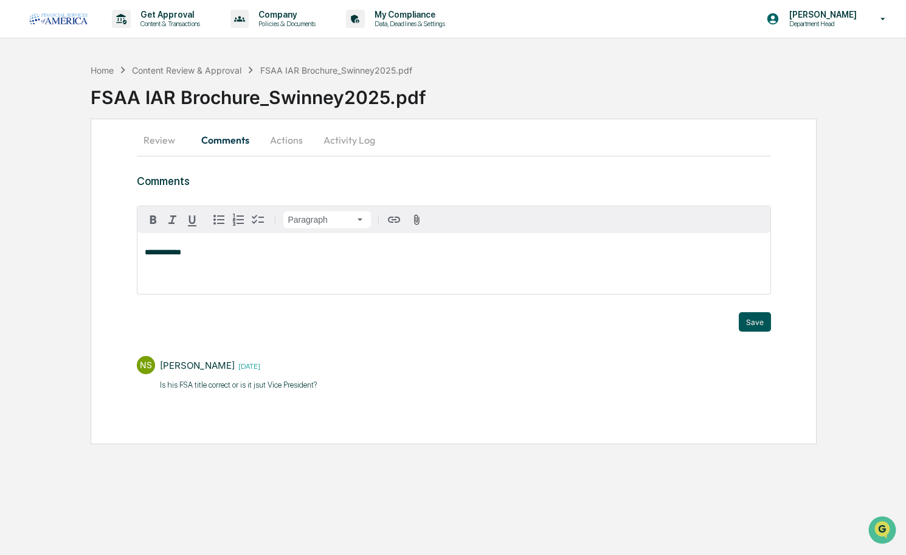
click at [748, 325] on button "Save" at bounding box center [755, 321] width 32 height 19
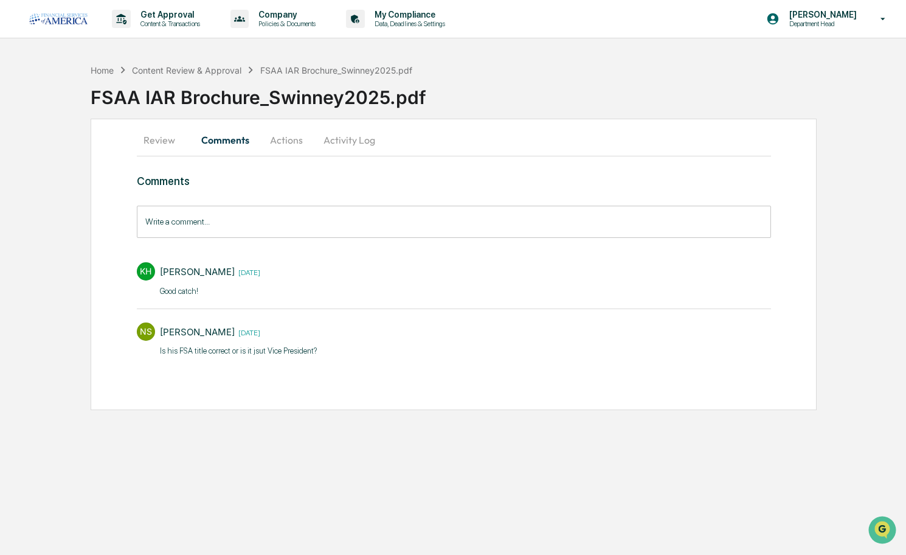
click at [294, 145] on button "Actions" at bounding box center [286, 139] width 55 height 29
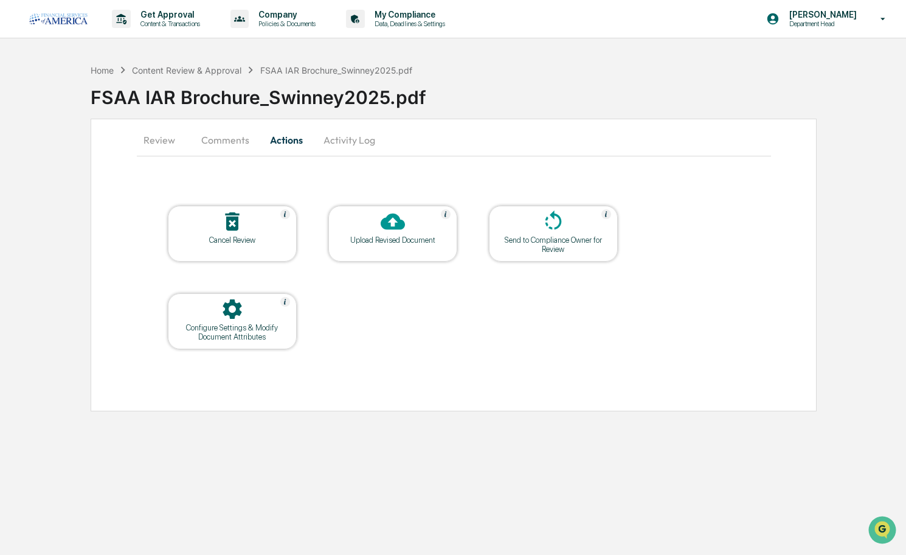
click at [362, 226] on div at bounding box center [393, 222] width 122 height 26
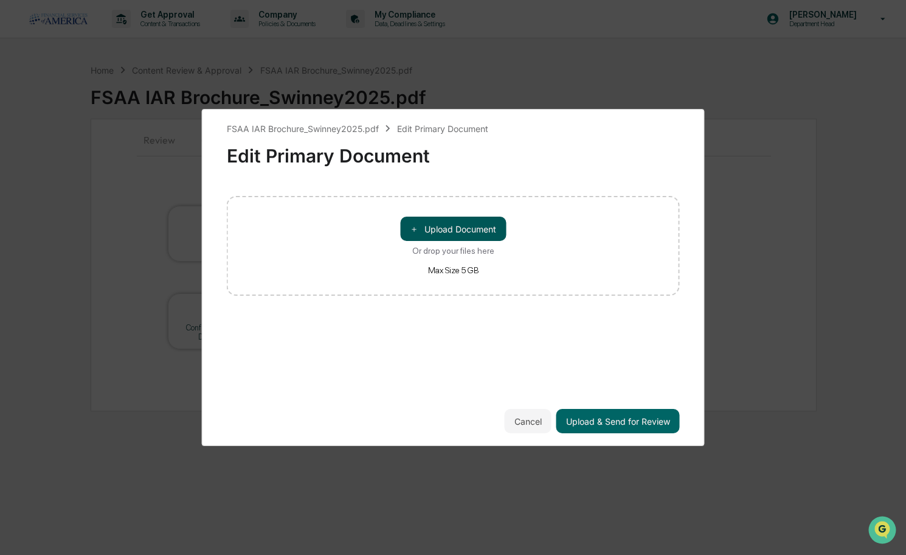
click at [447, 228] on button "＋ Upload Document" at bounding box center [453, 229] width 106 height 24
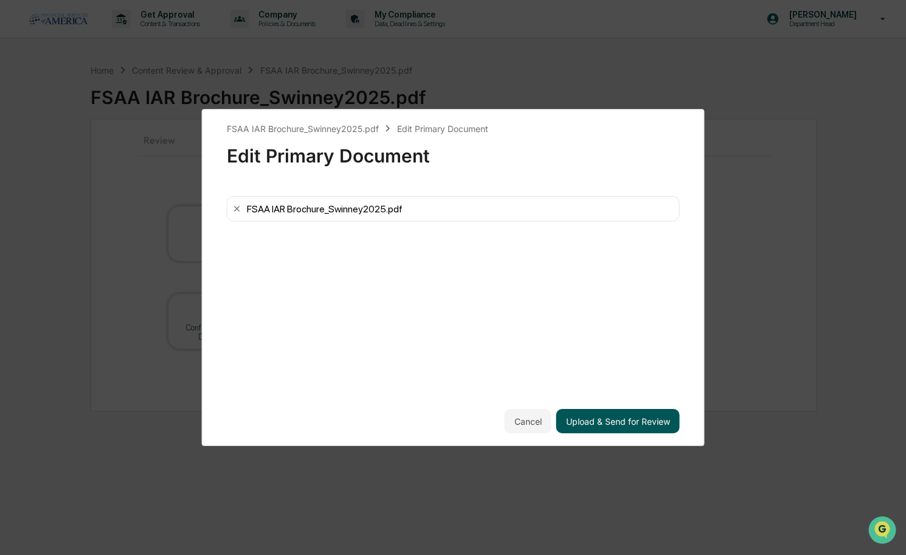
click at [574, 412] on button "Upload & Send for Review" at bounding box center [619, 421] width 124 height 24
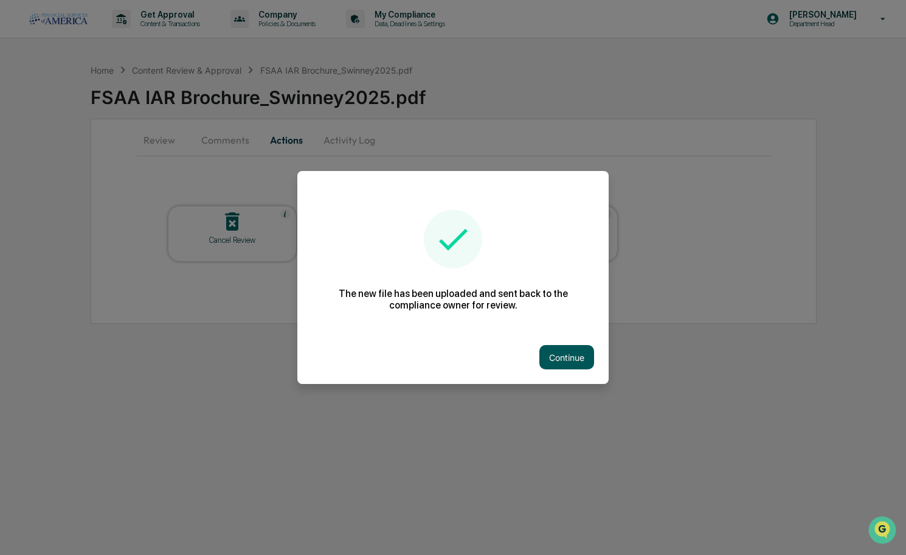
click at [575, 351] on button "Continue" at bounding box center [567, 357] width 55 height 24
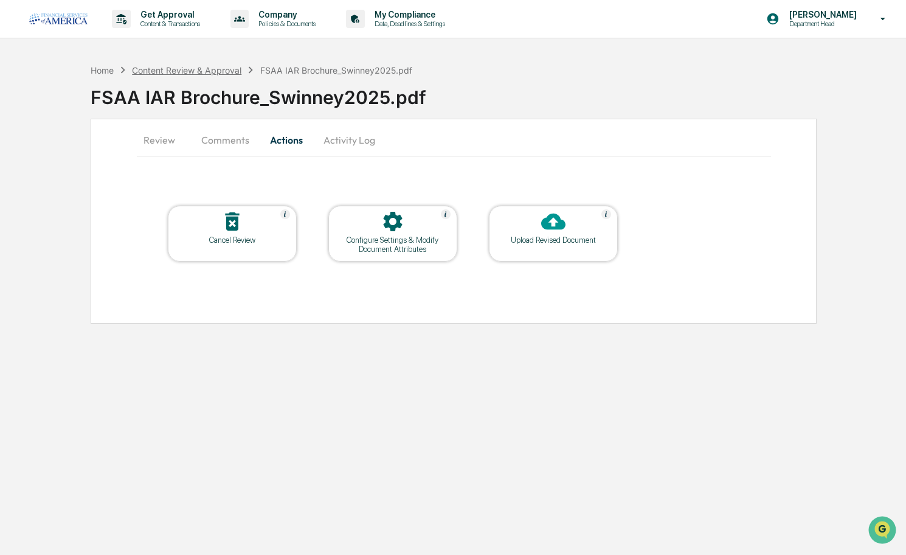
click at [173, 72] on div "Content Review & Approval" at bounding box center [187, 70] width 110 height 10
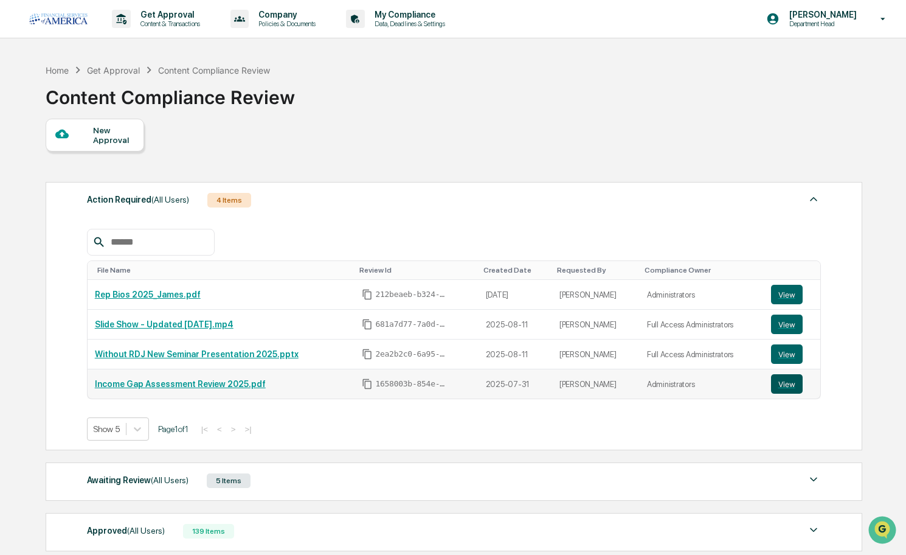
click at [785, 383] on button "View" at bounding box center [787, 383] width 32 height 19
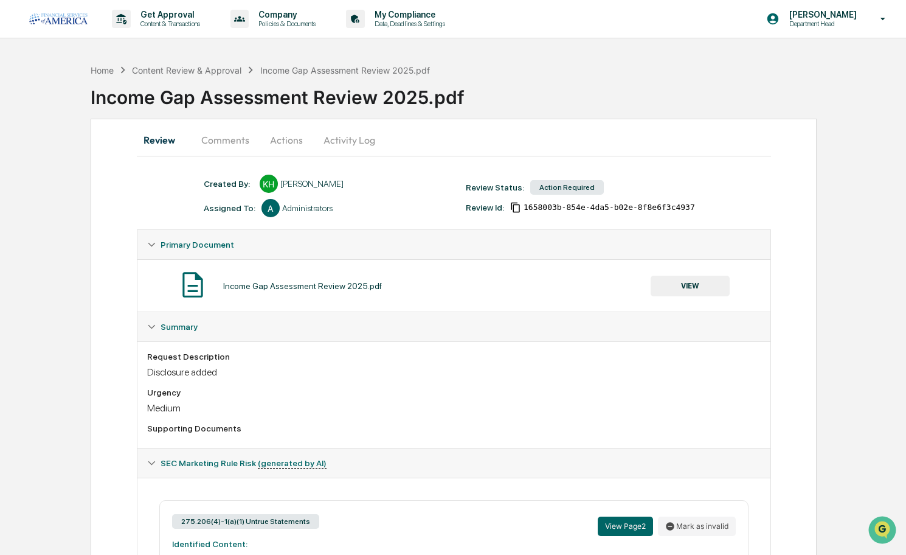
click at [224, 142] on button "Comments" at bounding box center [226, 139] width 68 height 29
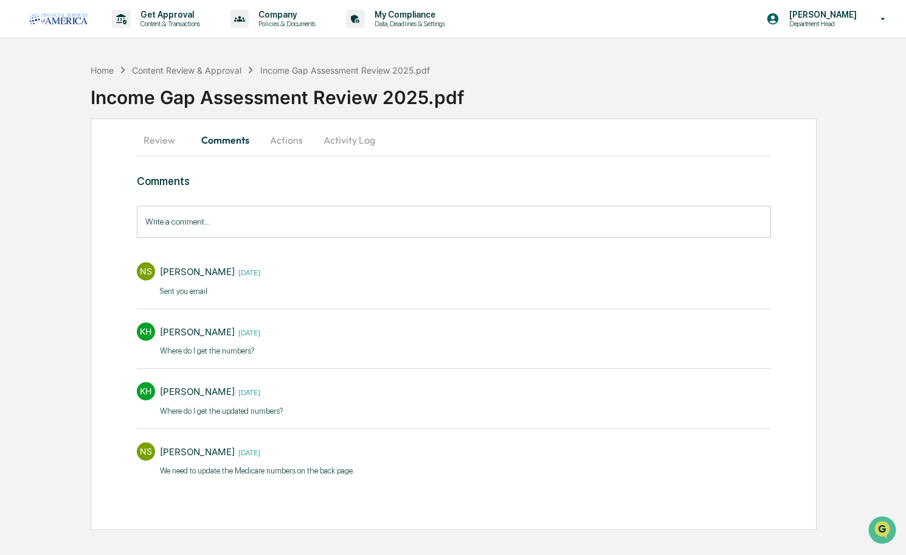
click at [298, 141] on button "Actions" at bounding box center [286, 139] width 55 height 29
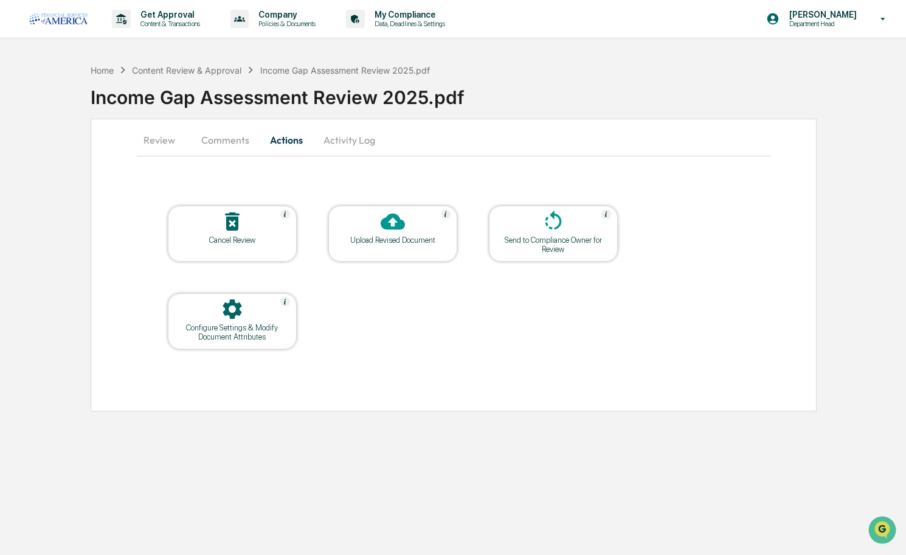
click at [391, 238] on div "Upload Revised Document" at bounding box center [393, 239] width 110 height 9
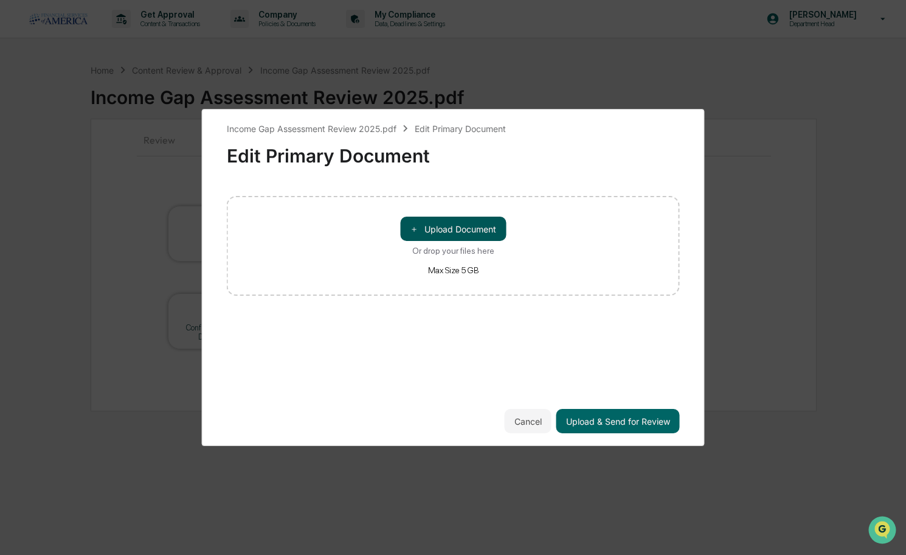
click at [430, 233] on button "＋ Upload Document" at bounding box center [453, 229] width 106 height 24
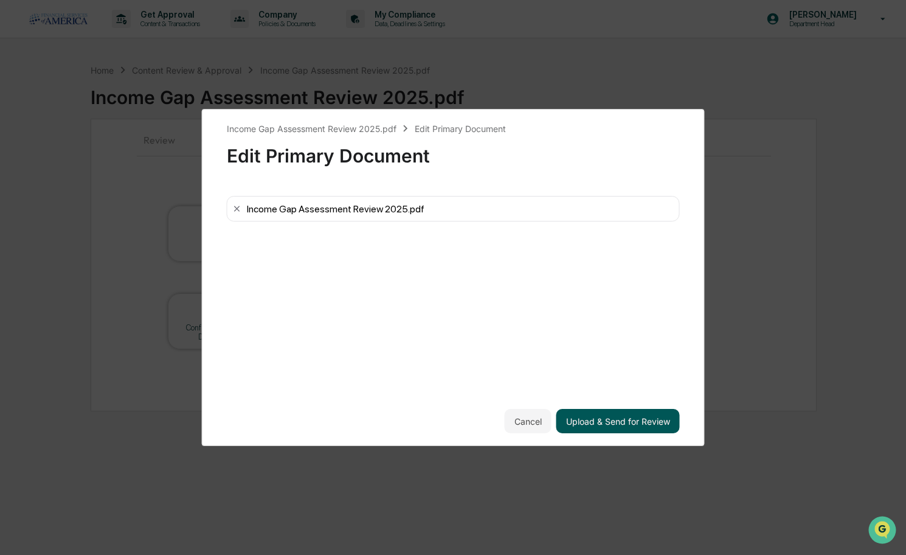
click at [622, 412] on button "Upload & Send for Review" at bounding box center [619, 421] width 124 height 24
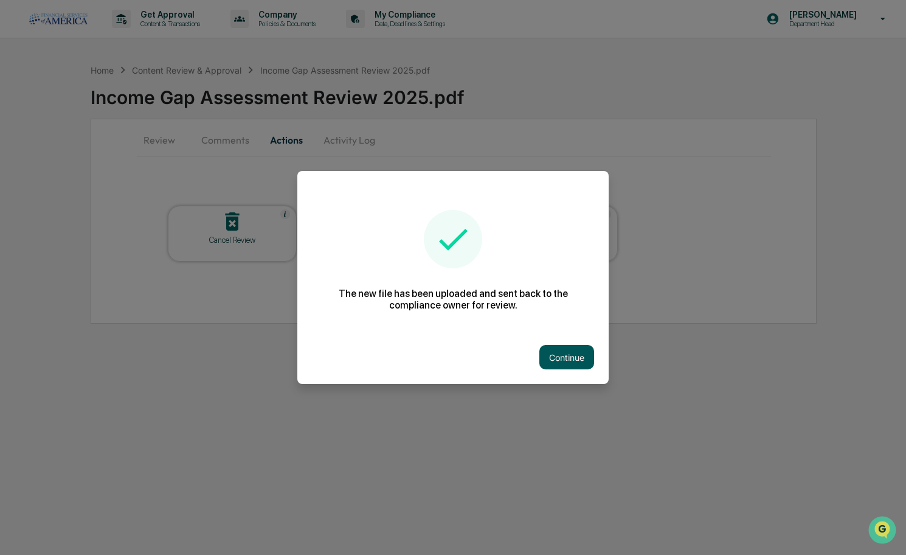
click at [561, 353] on button "Continue" at bounding box center [567, 357] width 55 height 24
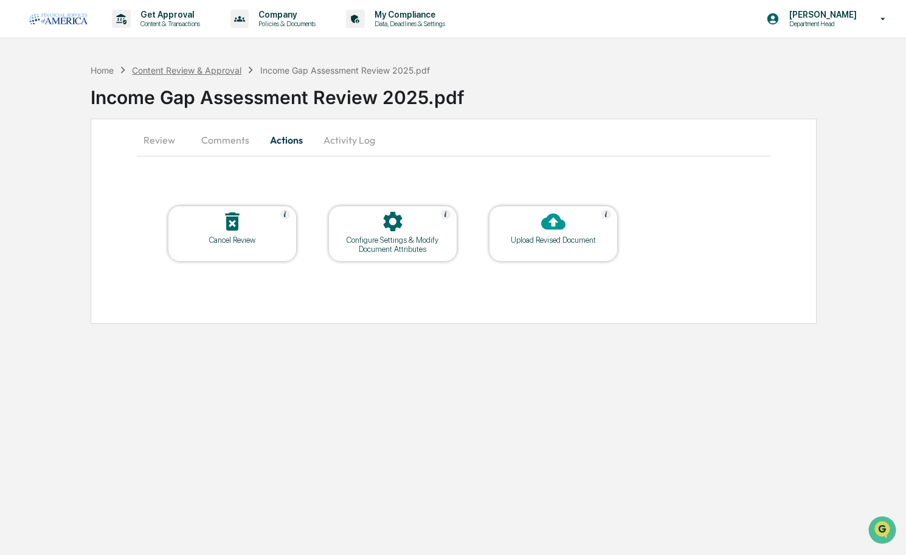
click at [158, 73] on div "Content Review & Approval" at bounding box center [187, 70] width 110 height 10
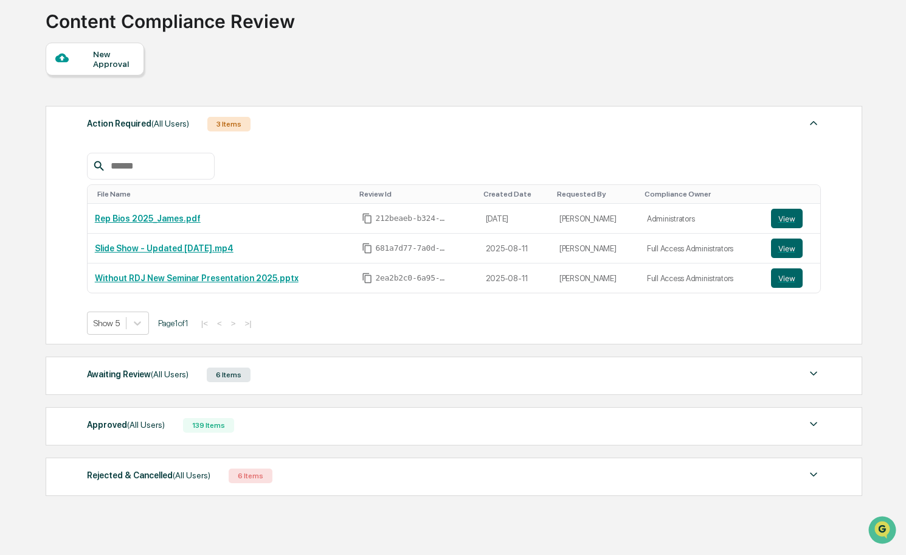
scroll to position [75, 0]
click at [228, 375] on div "6 Items" at bounding box center [229, 376] width 44 height 15
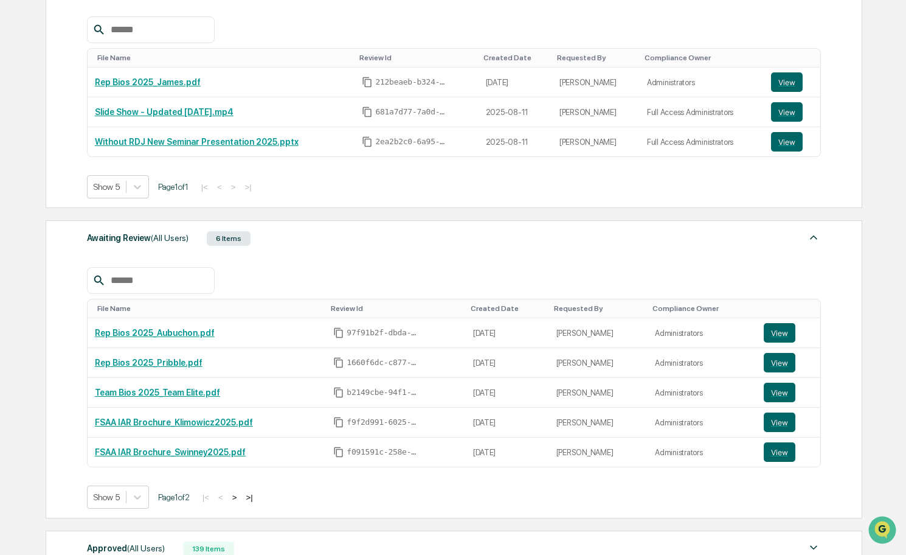
scroll to position [213, 0]
